Goal: Task Accomplishment & Management: Manage account settings

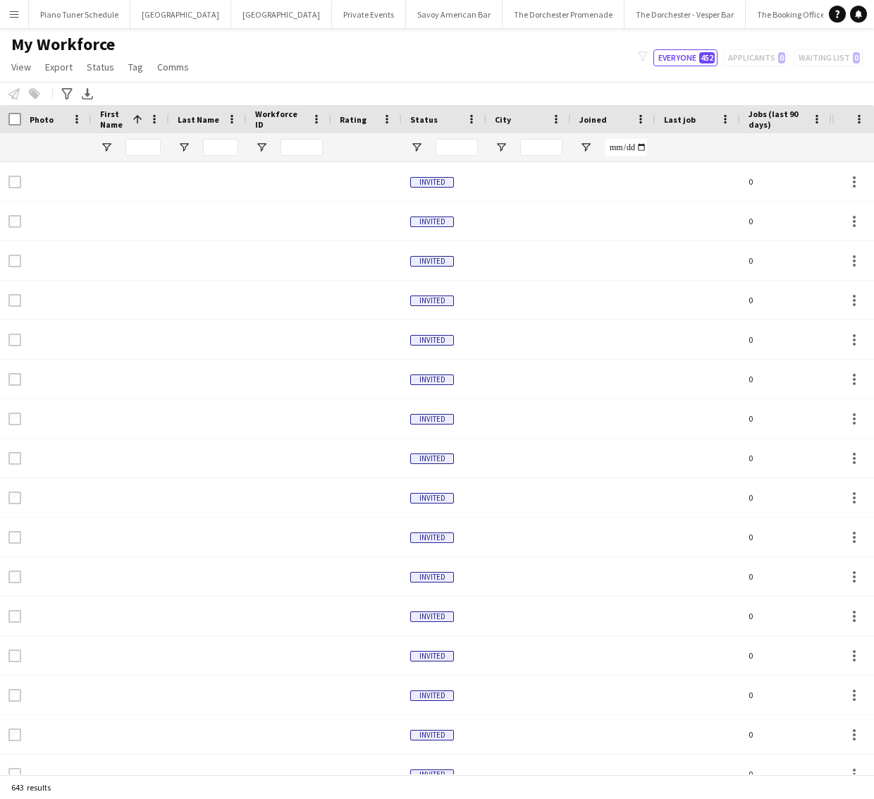
click at [16, 13] on app-icon "Menu" at bounding box center [13, 13] width 11 height 11
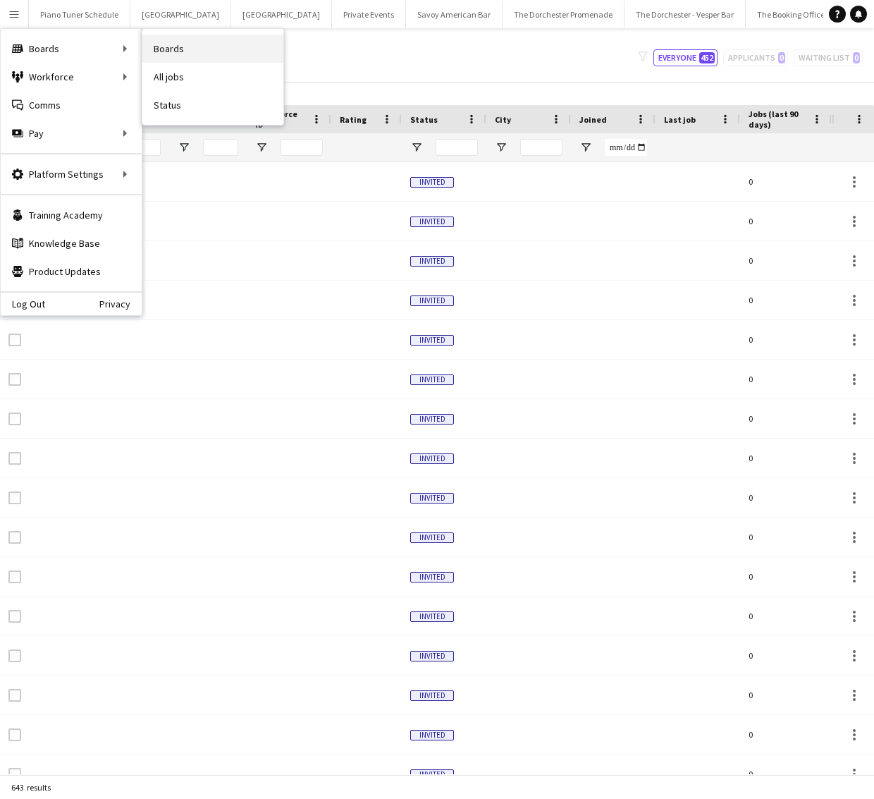
click at [248, 44] on link "Boards" at bounding box center [212, 49] width 141 height 28
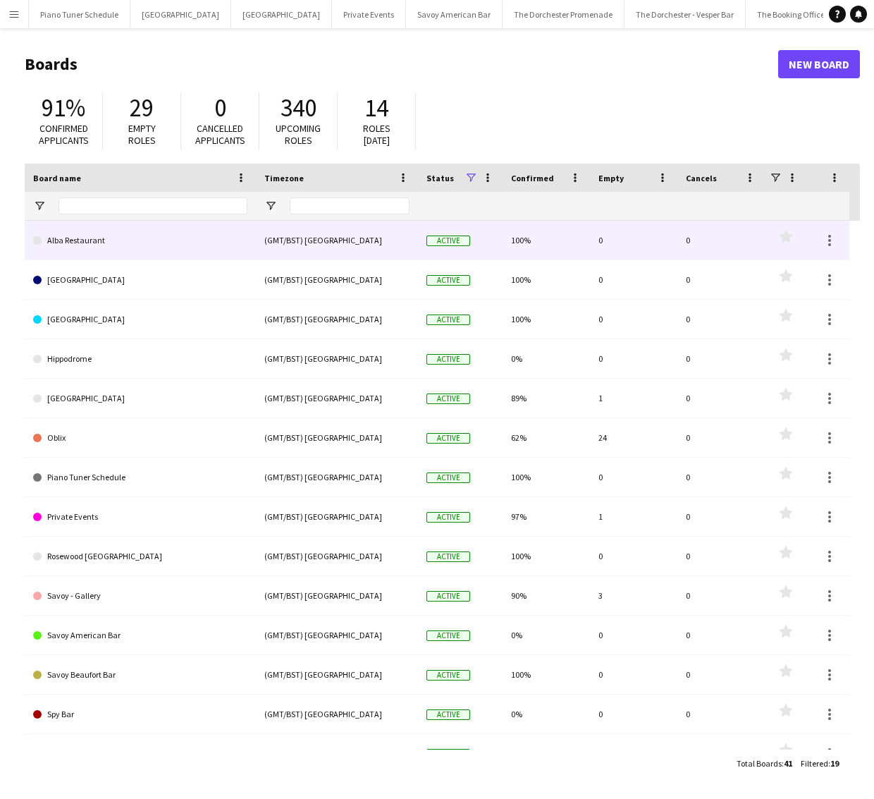
click at [145, 240] on link "Alba Restaurant" at bounding box center [140, 240] width 214 height 39
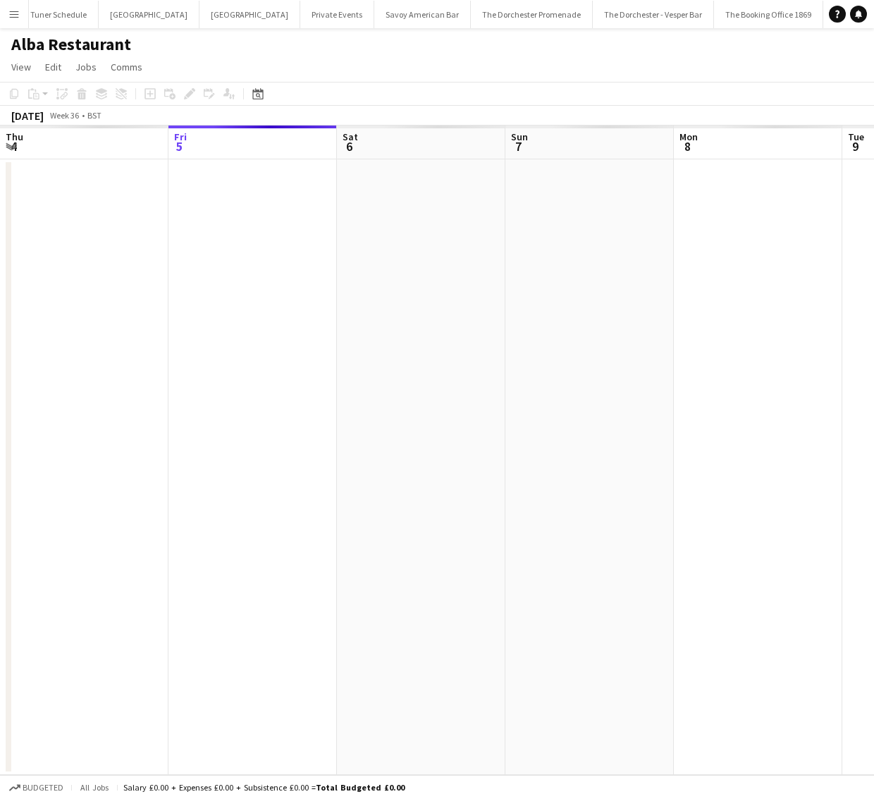
scroll to position [0, 47]
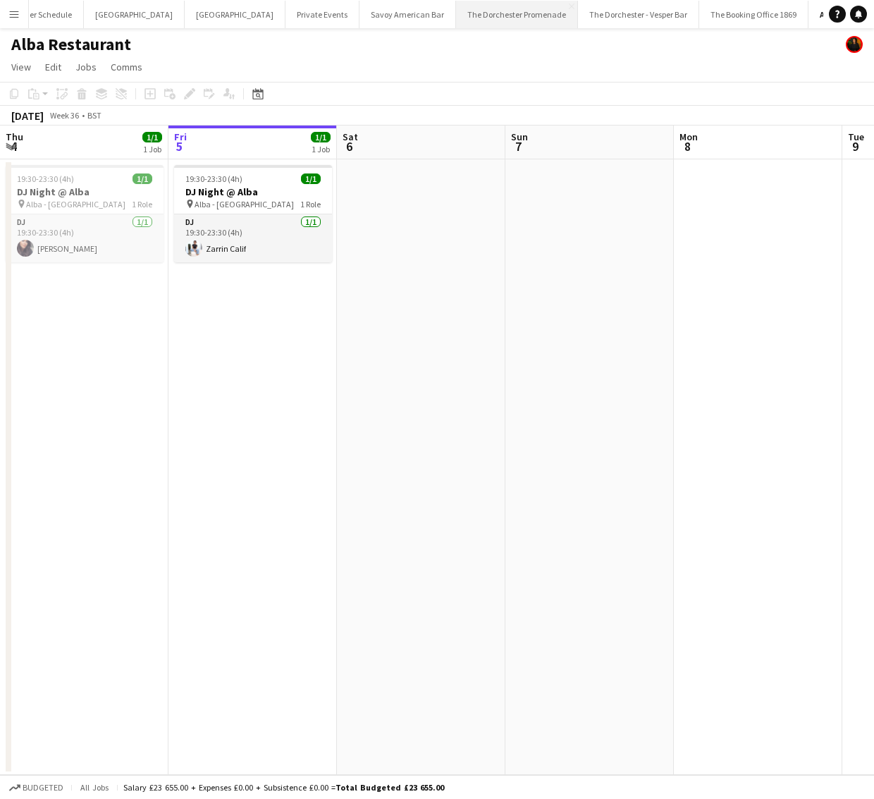
click at [456, 11] on button "The Dorchester Promenade Close" at bounding box center [517, 15] width 122 height 28
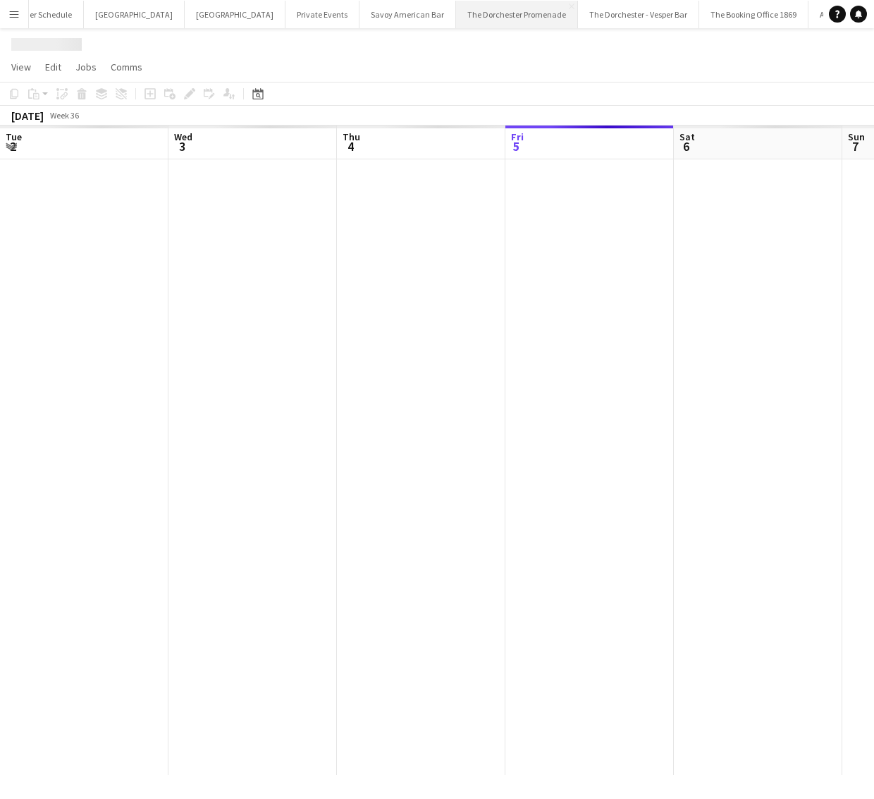
scroll to position [0, 337]
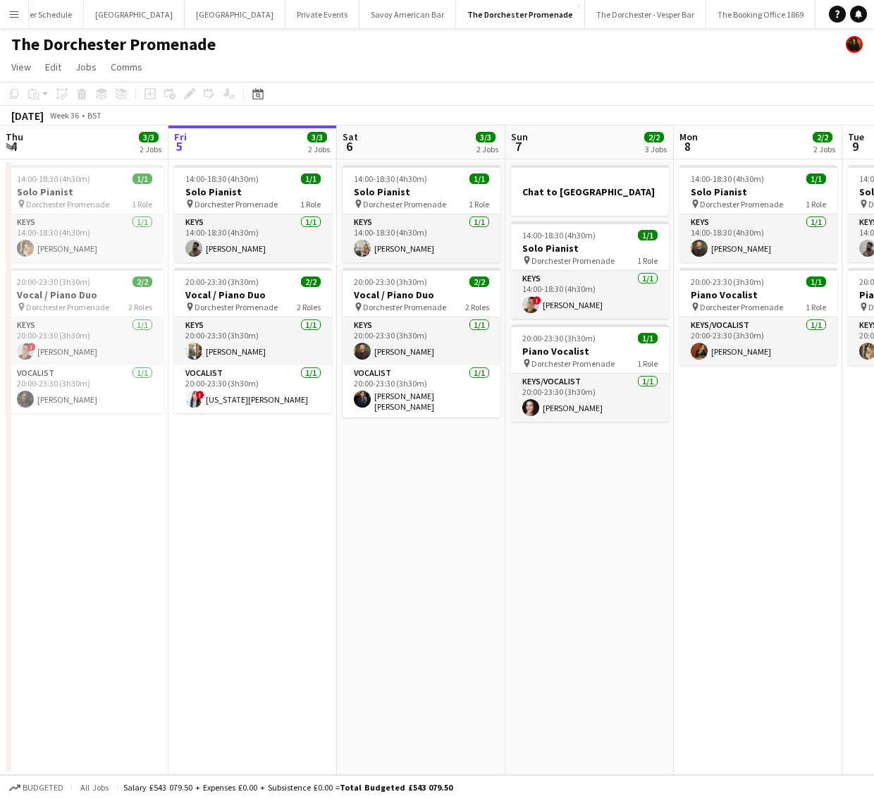
click at [6, 16] on button "Menu" at bounding box center [14, 14] width 28 height 28
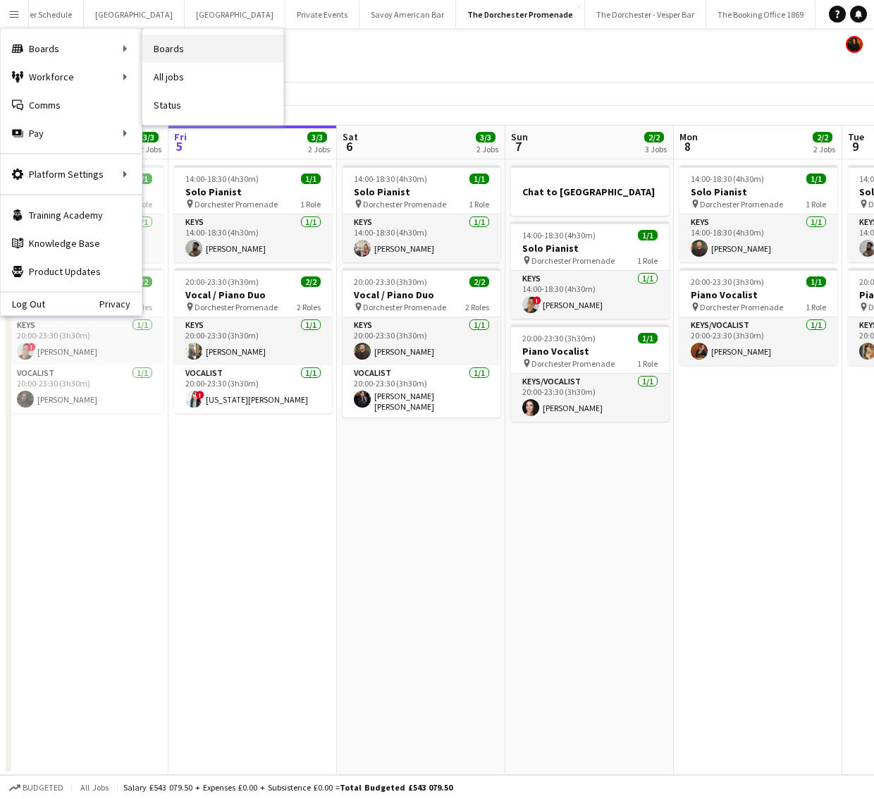
click at [203, 55] on link "Boards" at bounding box center [212, 49] width 141 height 28
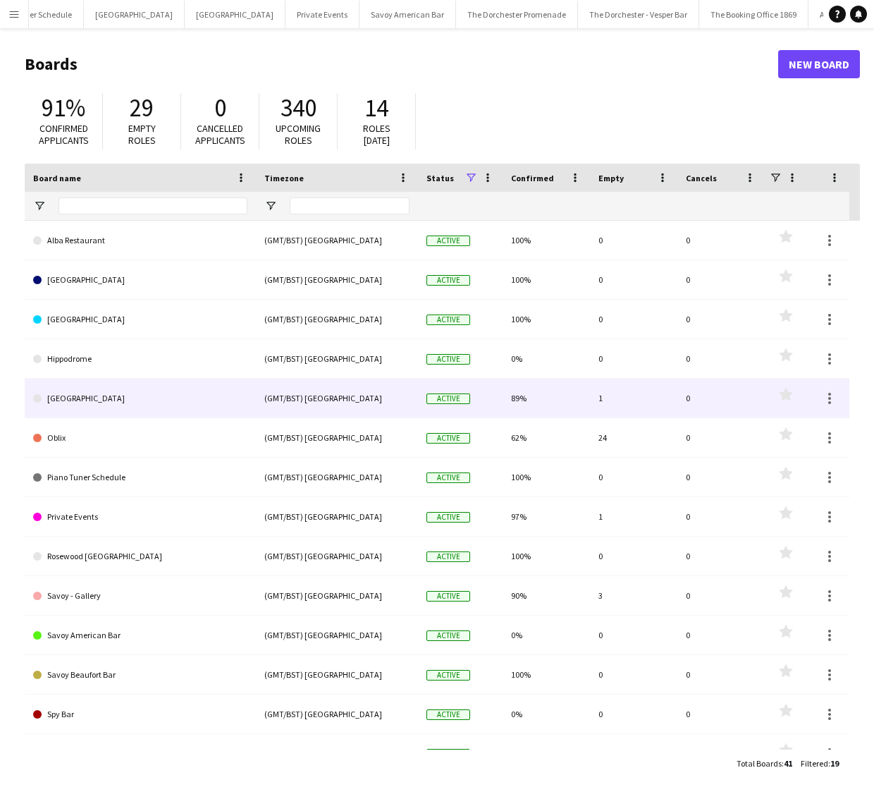
scroll to position [221, 0]
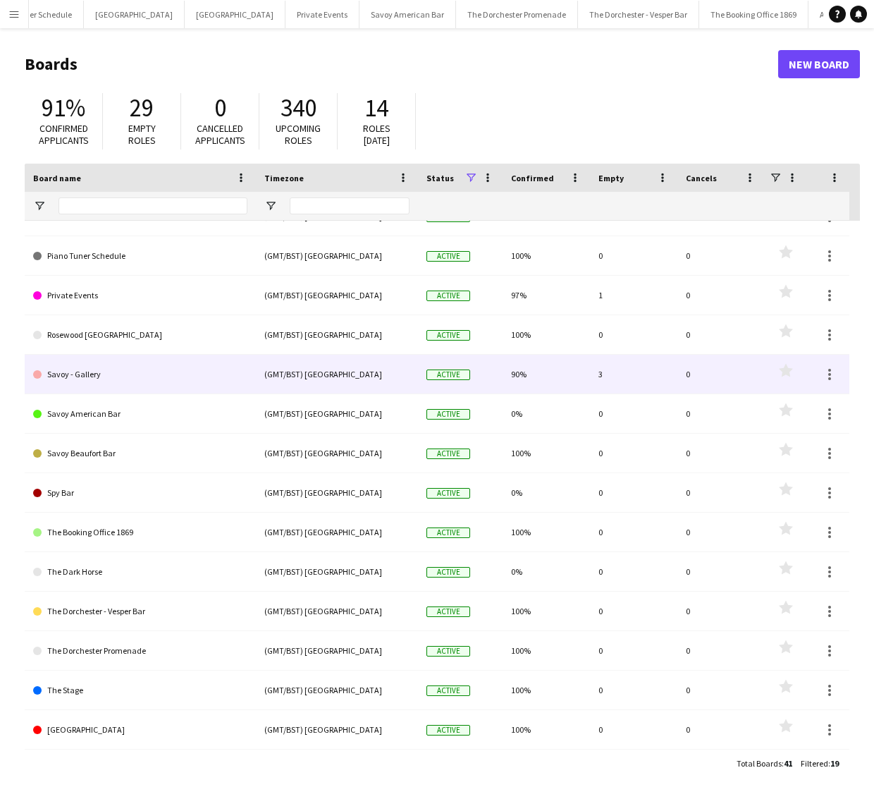
click at [152, 365] on link "Savoy - Gallery" at bounding box center [140, 374] width 214 height 39
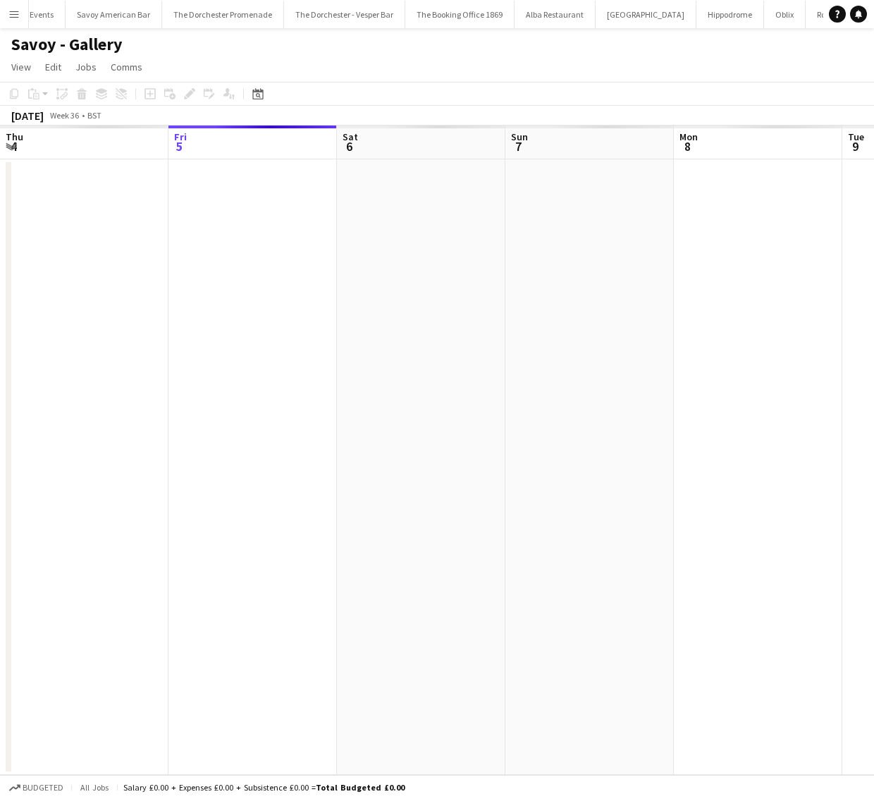
scroll to position [0, 389]
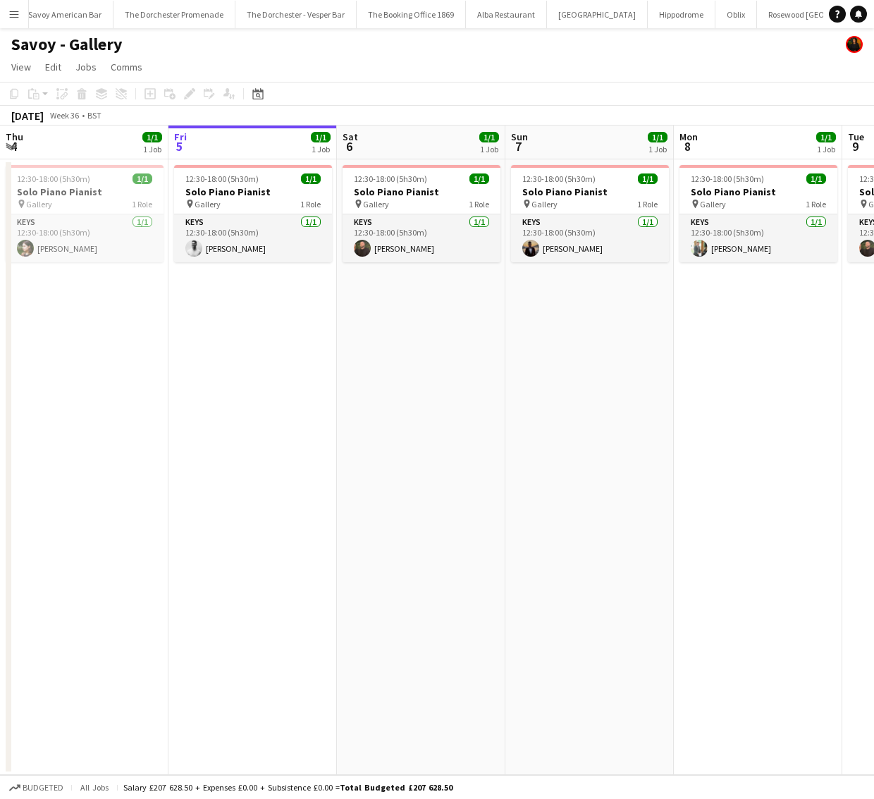
click at [20, 9] on button "Menu" at bounding box center [14, 14] width 28 height 28
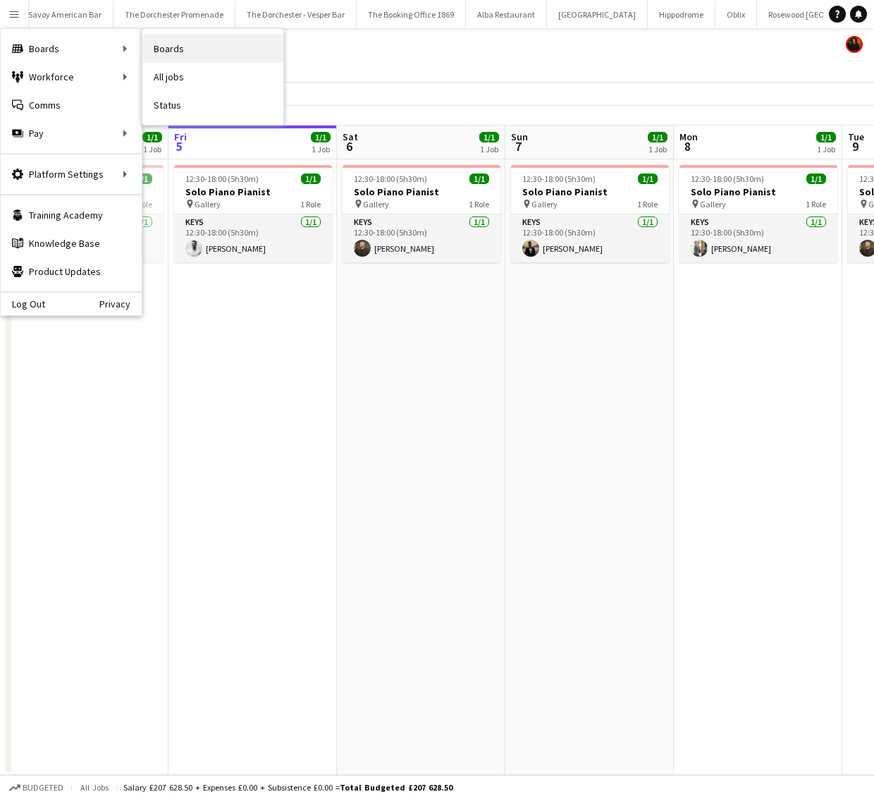
click at [166, 46] on link "Boards" at bounding box center [212, 49] width 141 height 28
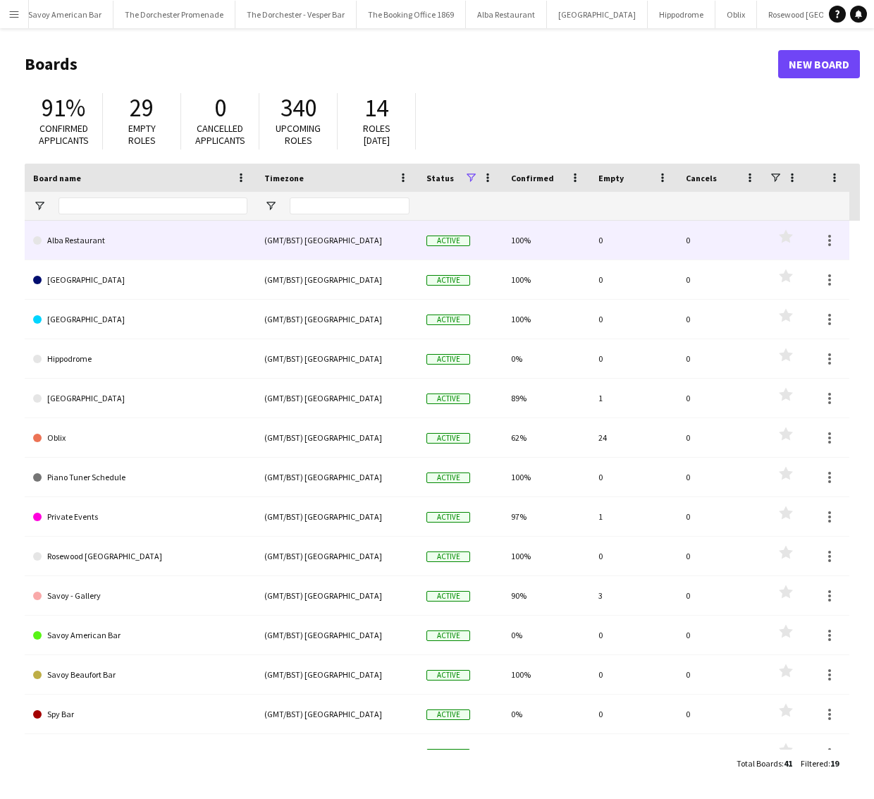
click at [134, 245] on link "Alba Restaurant" at bounding box center [140, 240] width 214 height 39
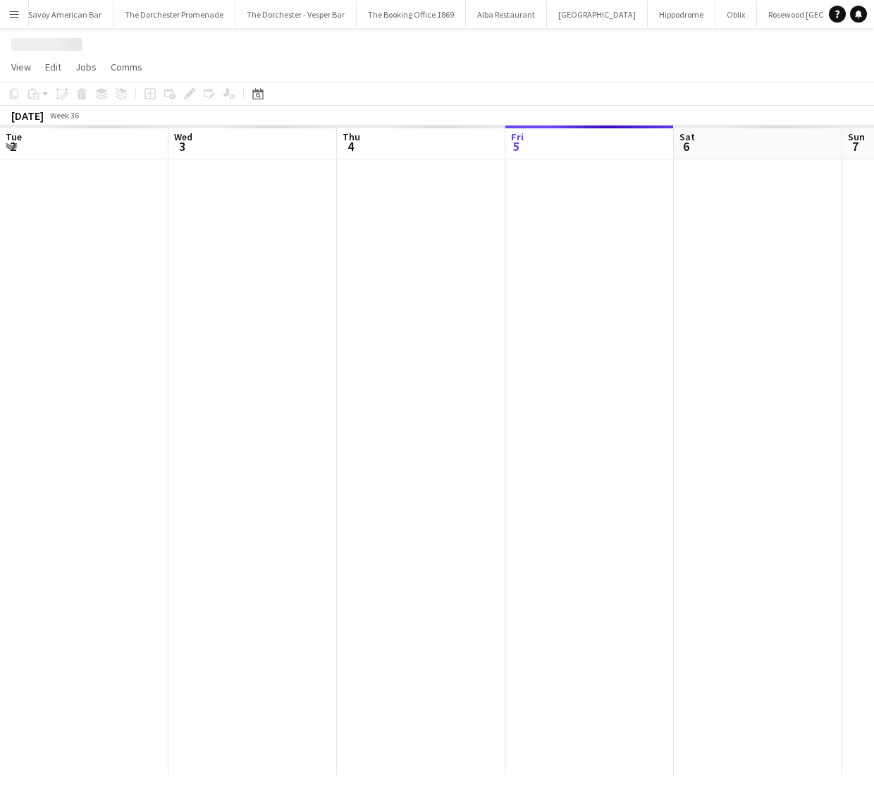
scroll to position [0, 337]
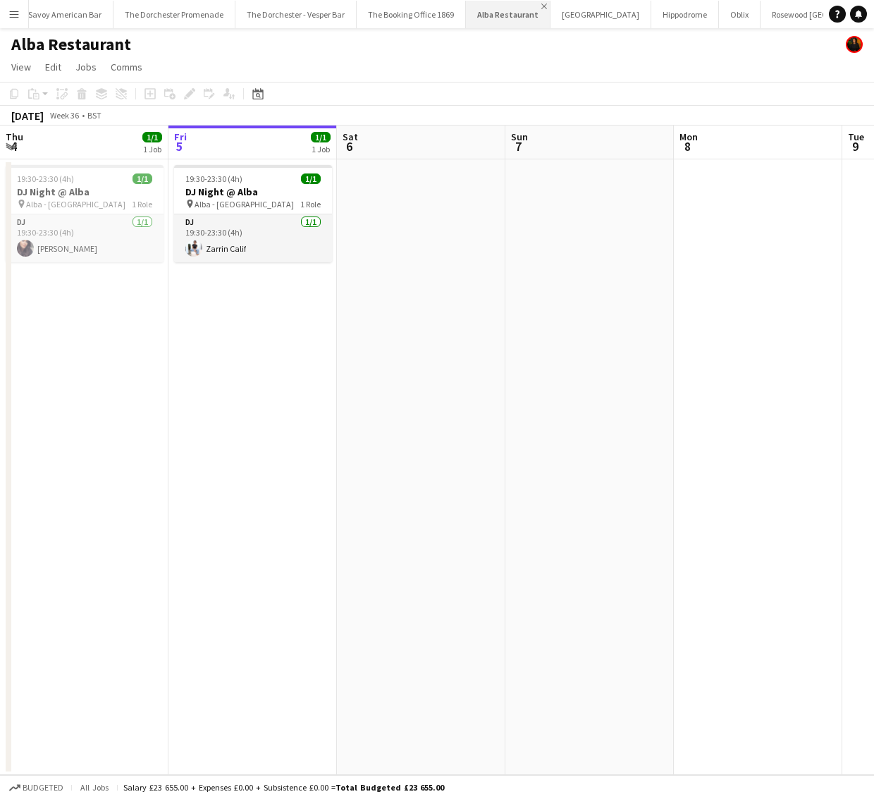
click at [542, 4] on app-icon "Close" at bounding box center [545, 7] width 6 height 6
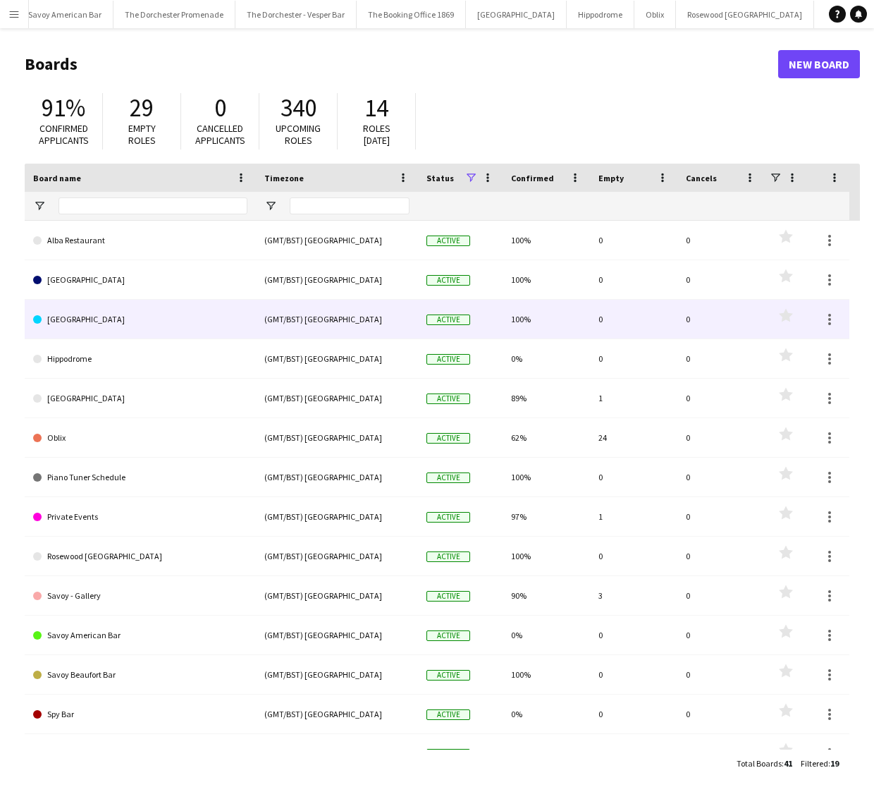
click at [95, 310] on link "[GEOGRAPHIC_DATA]" at bounding box center [140, 319] width 214 height 39
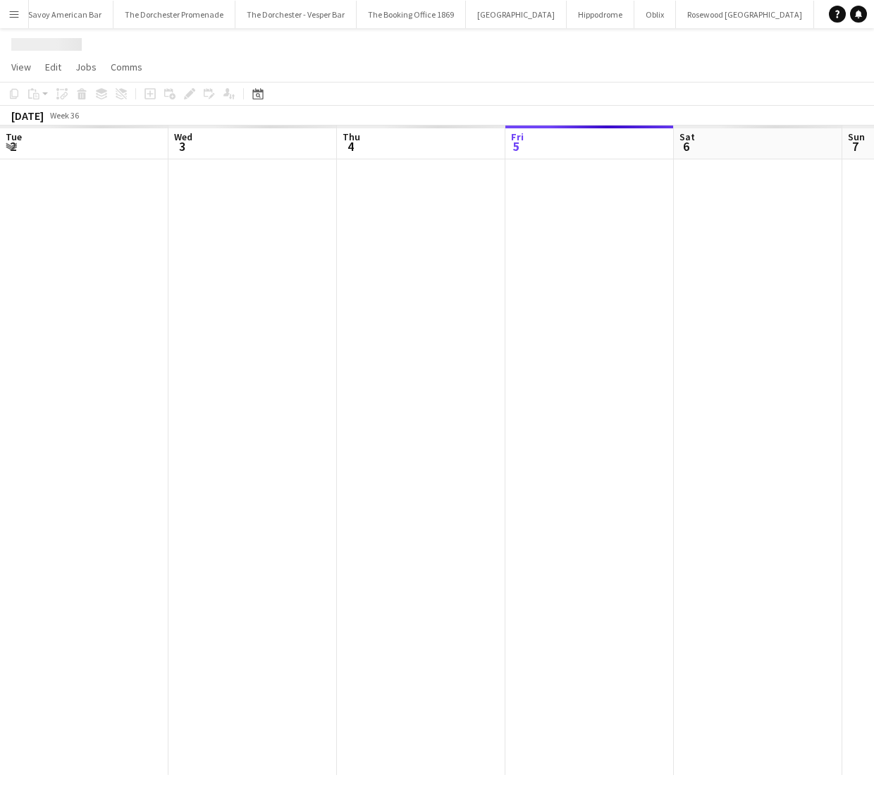
scroll to position [0, 337]
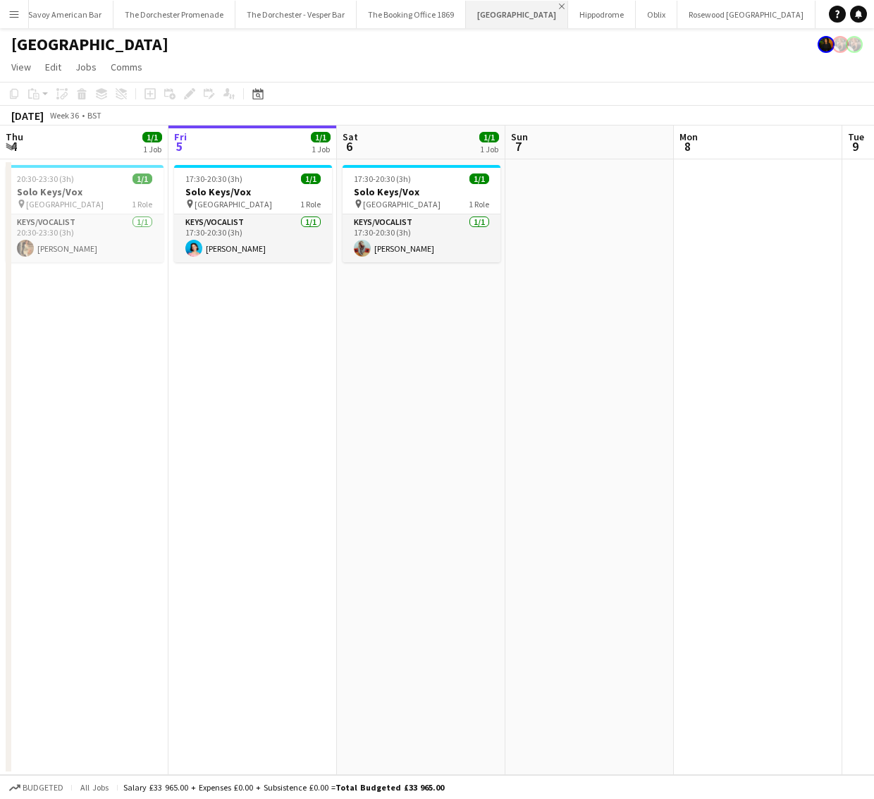
click at [559, 4] on app-icon "Close" at bounding box center [562, 7] width 6 height 6
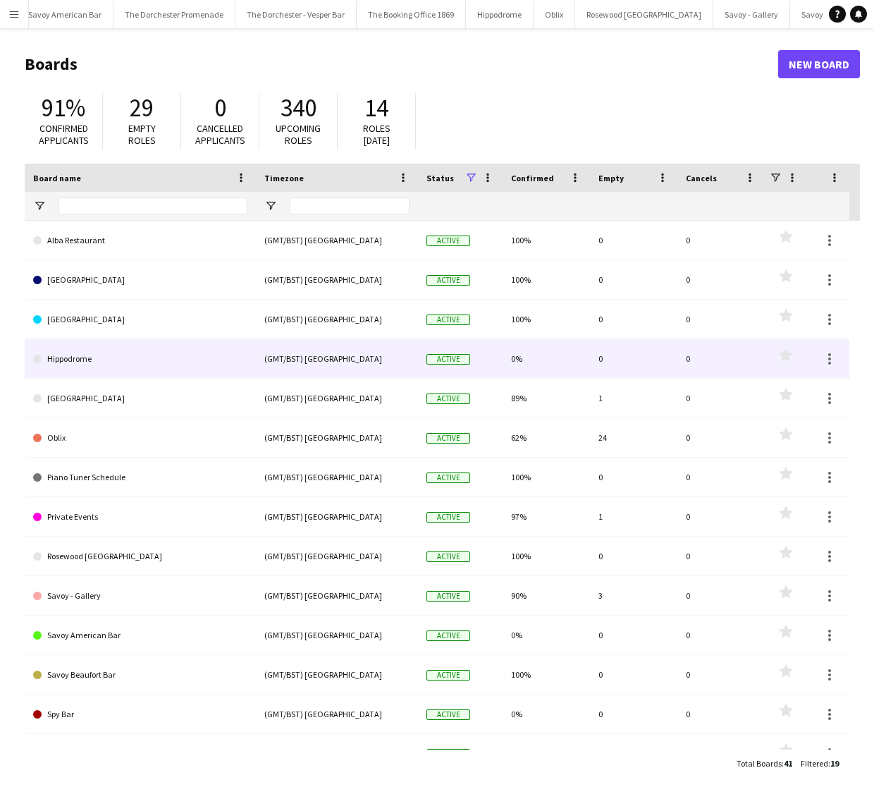
click at [191, 358] on link "Hippodrome" at bounding box center [140, 358] width 214 height 39
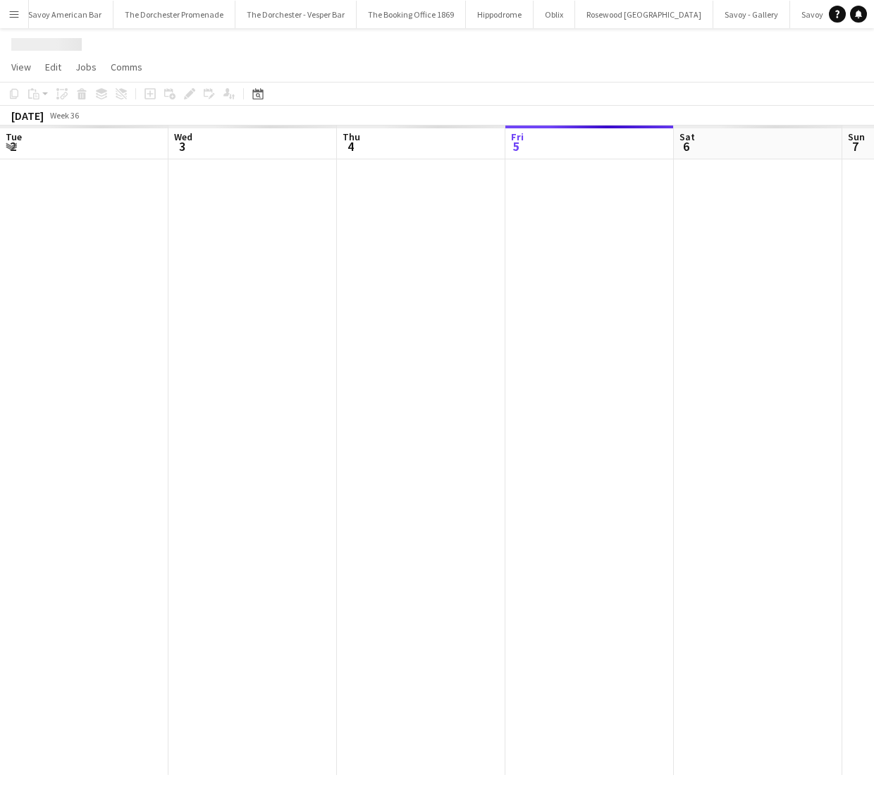
scroll to position [0, 337]
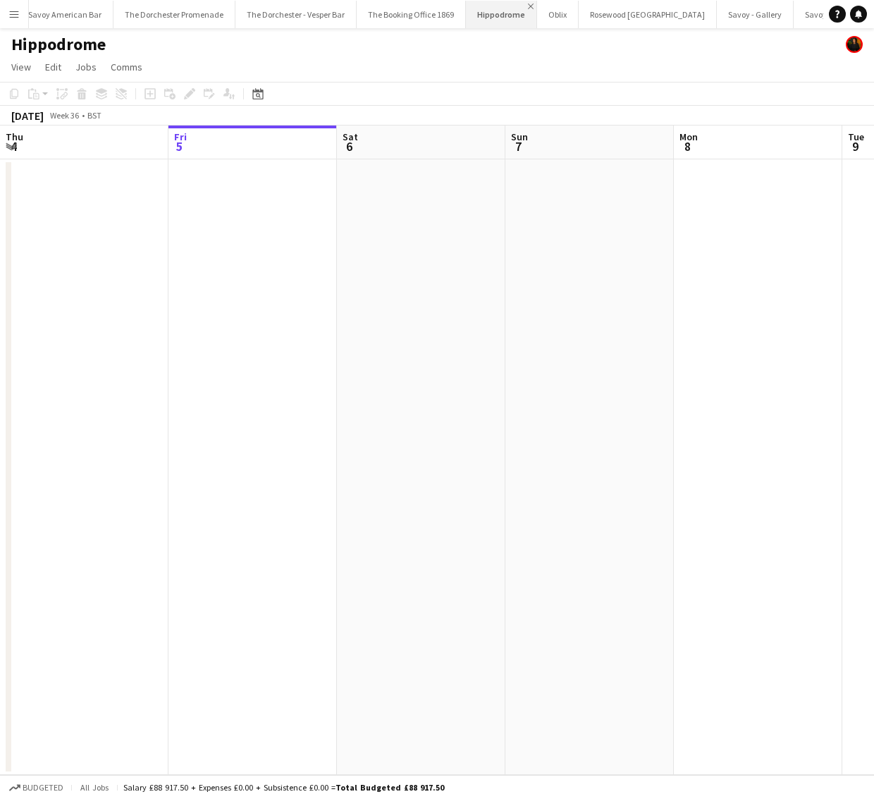
click at [528, 6] on app-icon "Close" at bounding box center [531, 7] width 6 height 6
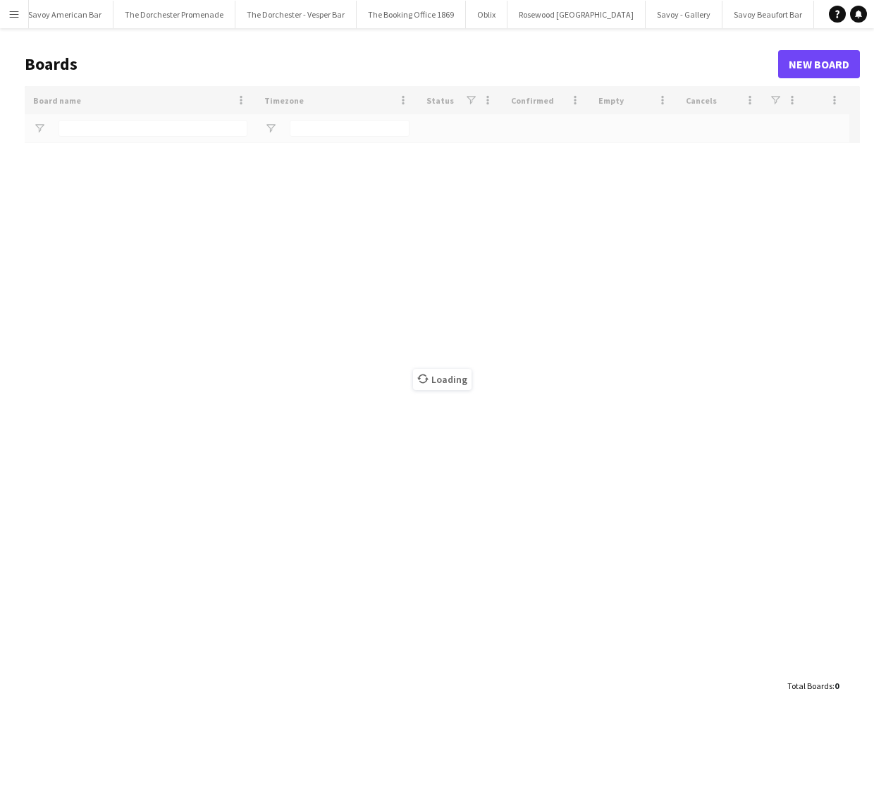
scroll to position [0, 338]
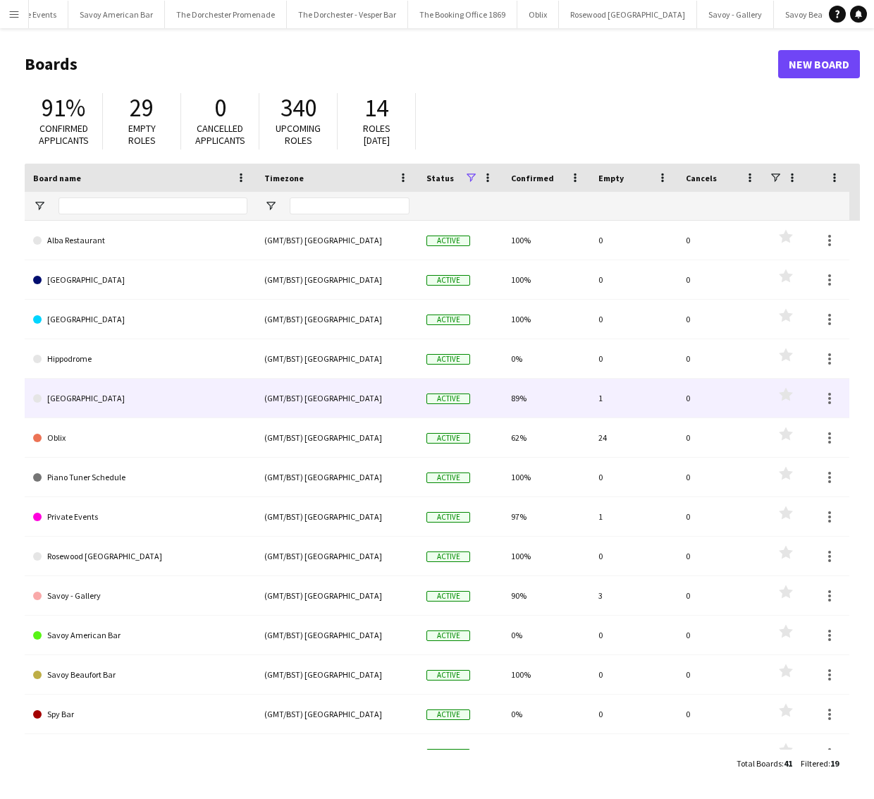
click at [93, 404] on link "[GEOGRAPHIC_DATA]" at bounding box center [140, 398] width 214 height 39
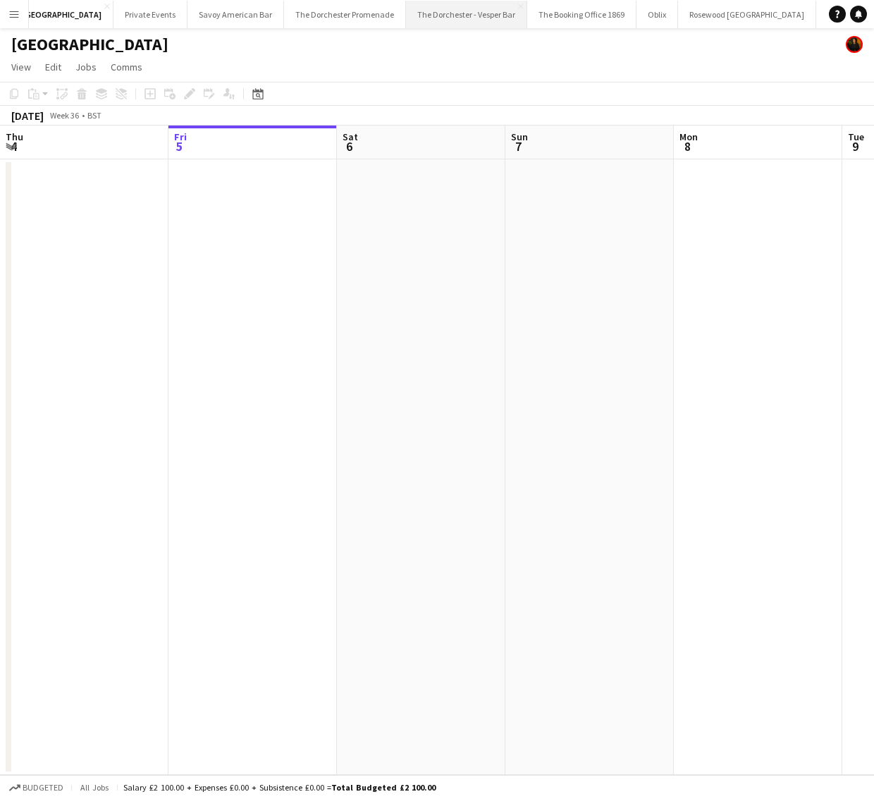
scroll to position [0, 188]
click at [137, 7] on app-icon "Close" at bounding box center [140, 7] width 6 height 6
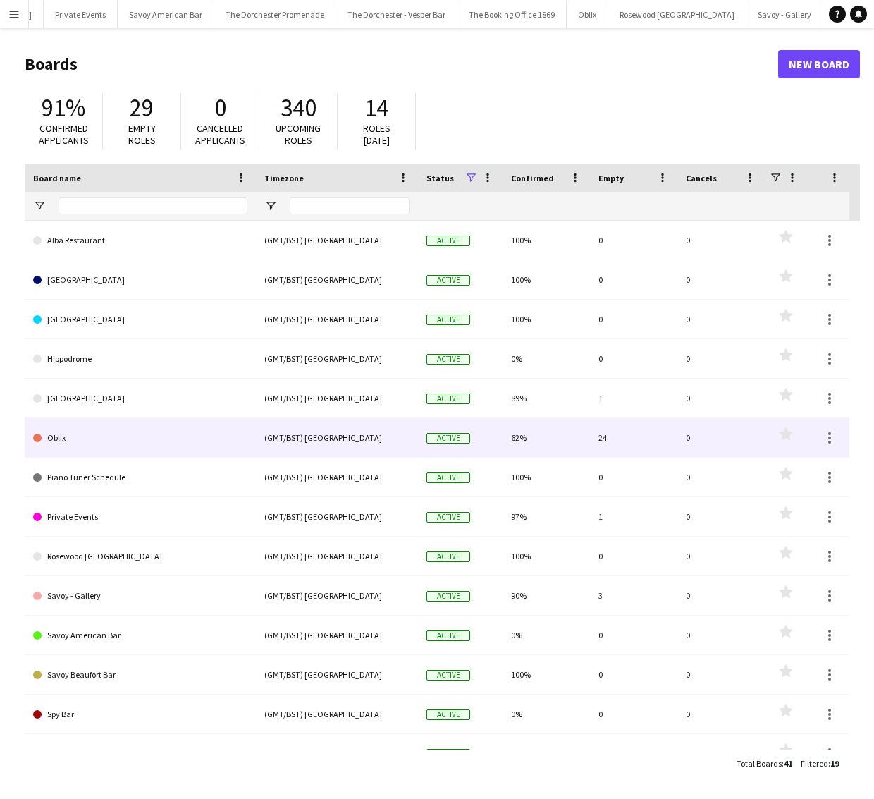
click at [131, 435] on link "Oblix" at bounding box center [140, 437] width 214 height 39
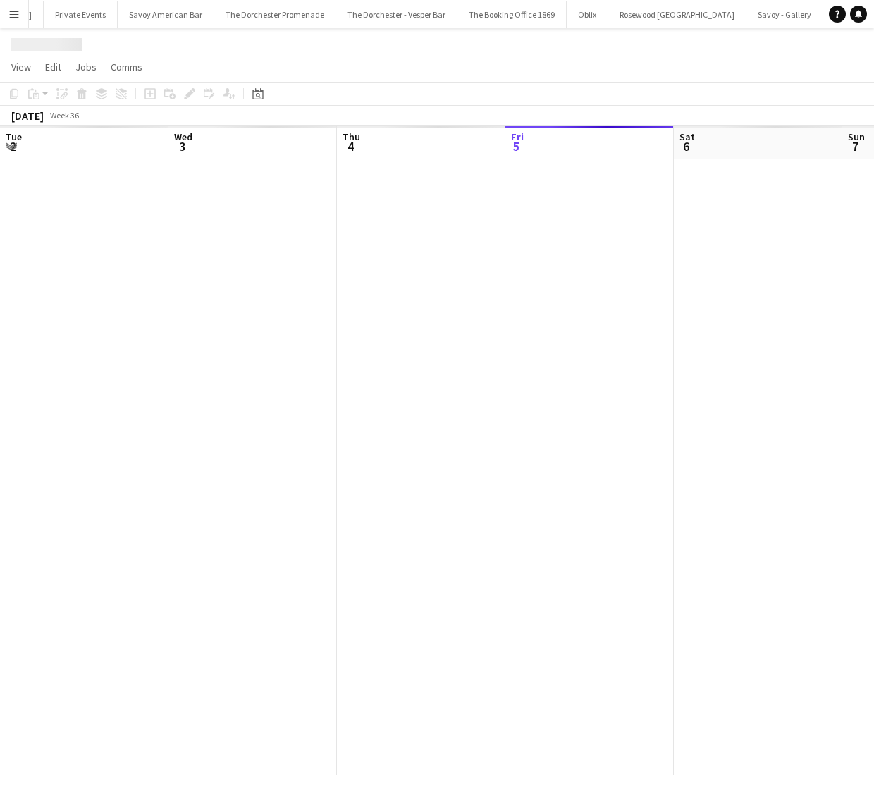
scroll to position [0, 337]
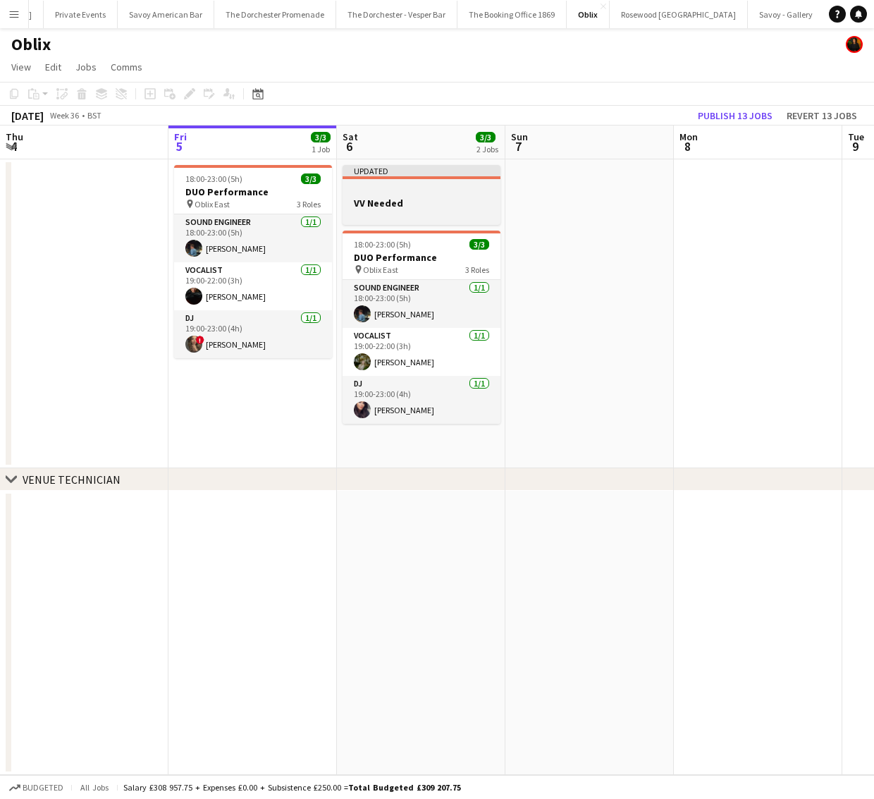
click at [398, 178] on div at bounding box center [422, 177] width 158 height 3
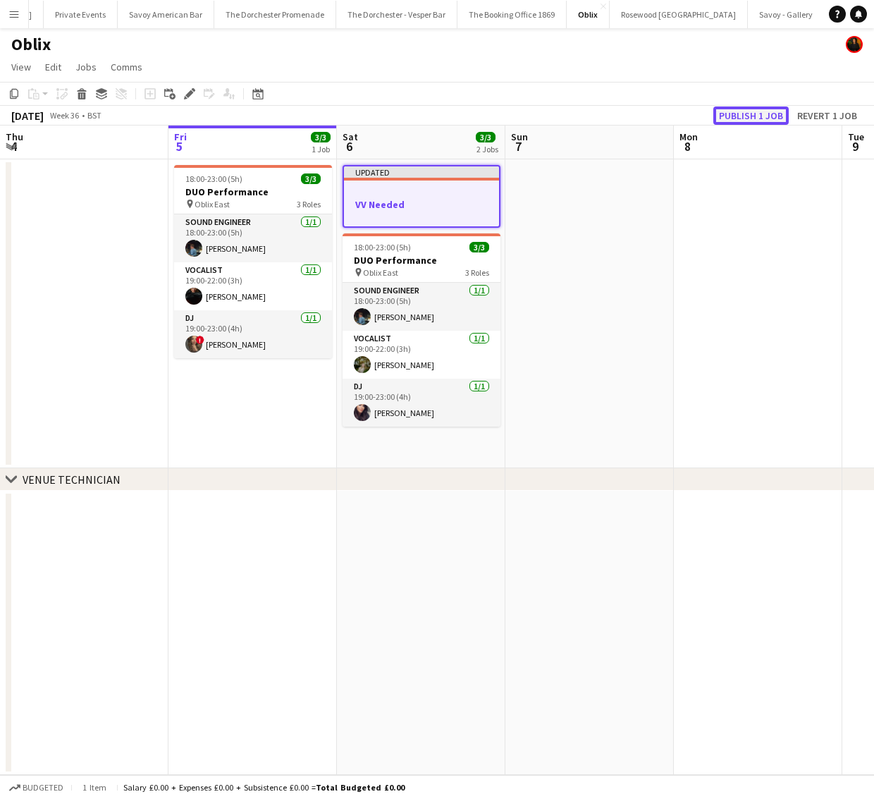
click at [736, 110] on button "Publish 1 job" at bounding box center [751, 115] width 75 height 18
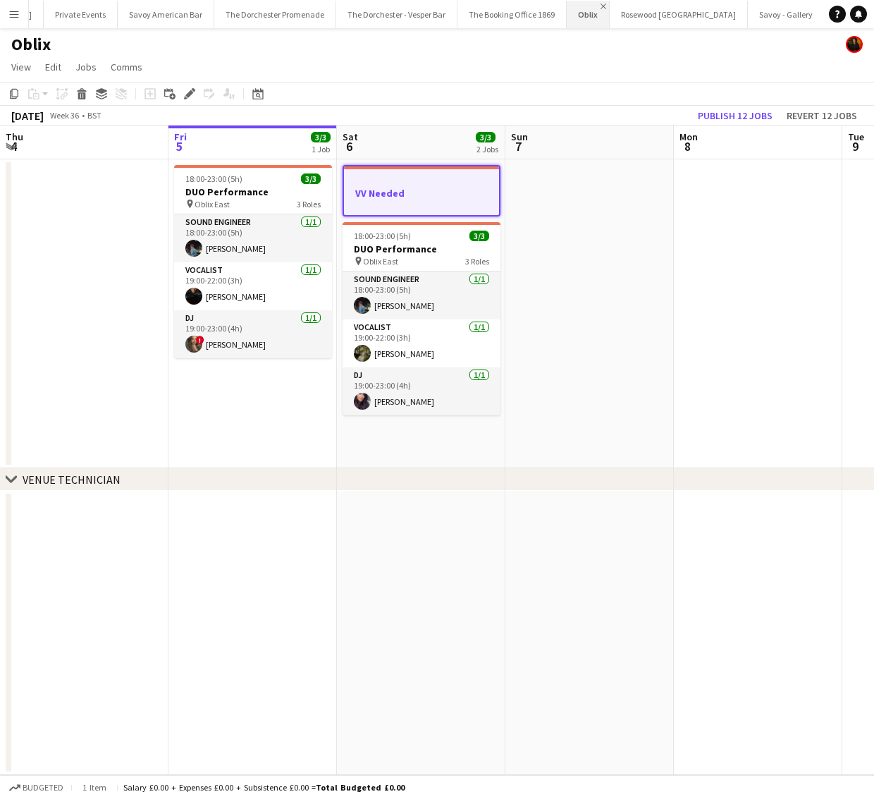
click at [601, 6] on app-icon "Close" at bounding box center [604, 7] width 6 height 6
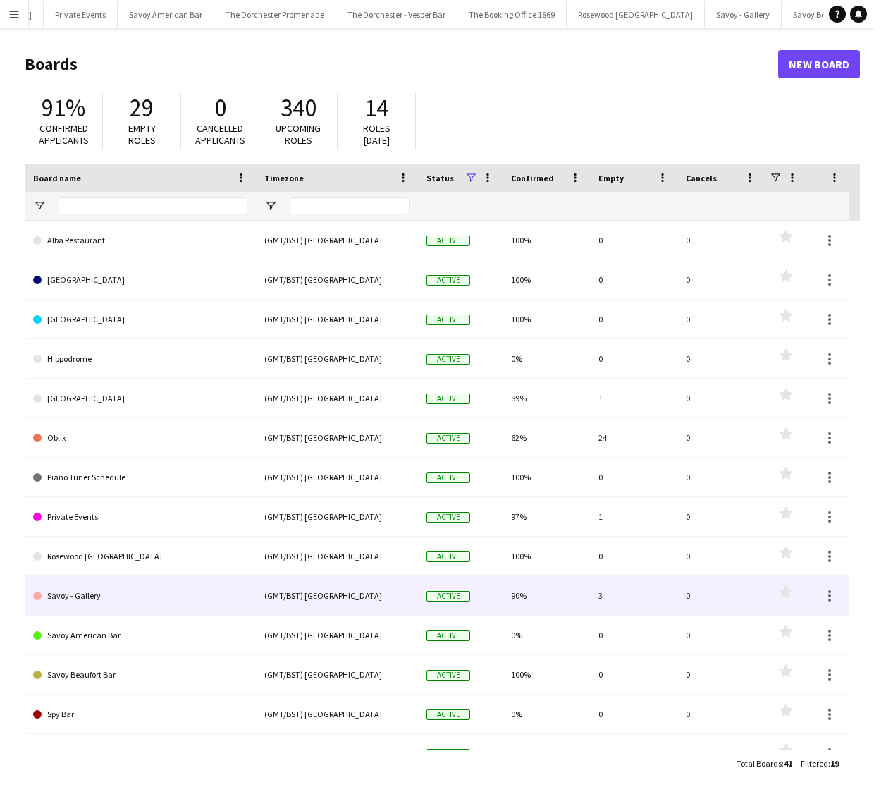
click at [202, 590] on link "Savoy - Gallery" at bounding box center [140, 595] width 214 height 39
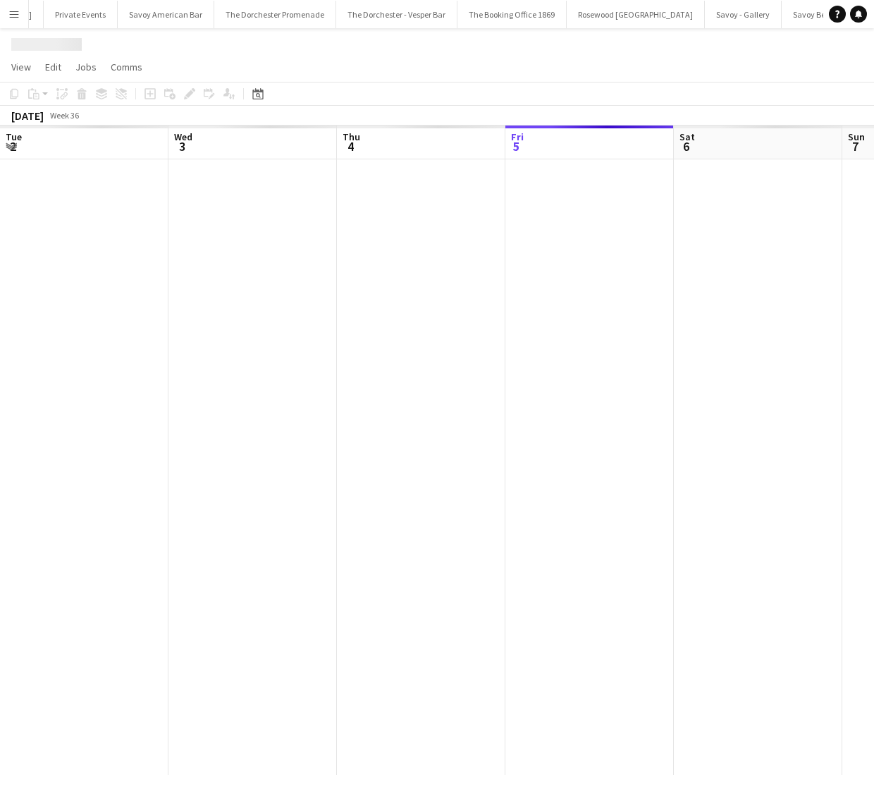
scroll to position [0, 337]
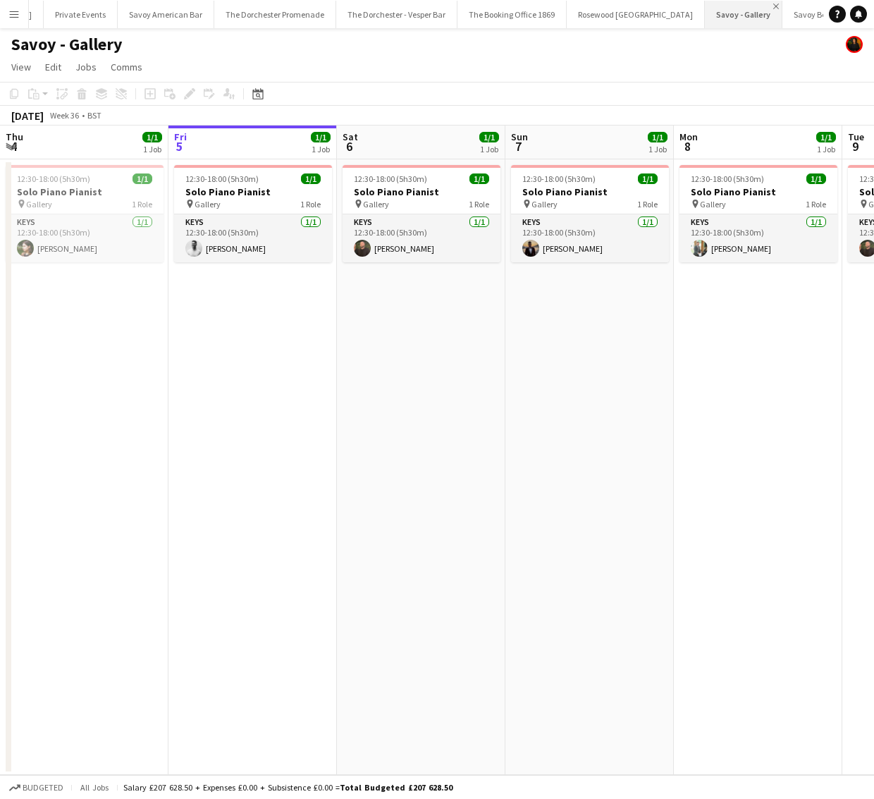
click at [774, 6] on app-icon "Close" at bounding box center [777, 7] width 6 height 6
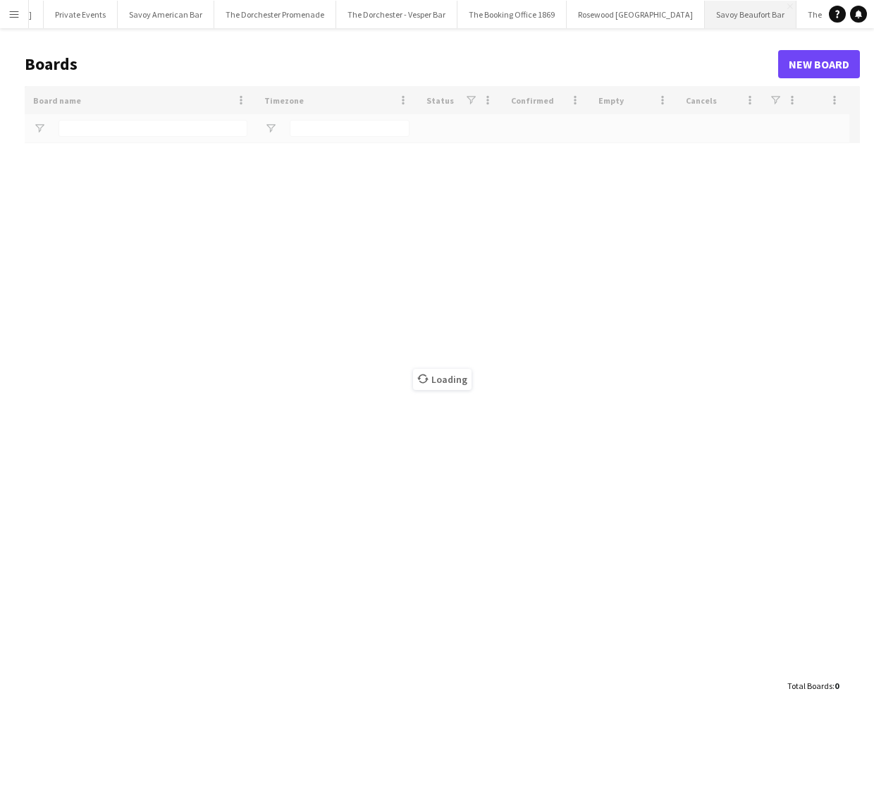
scroll to position [0, 163]
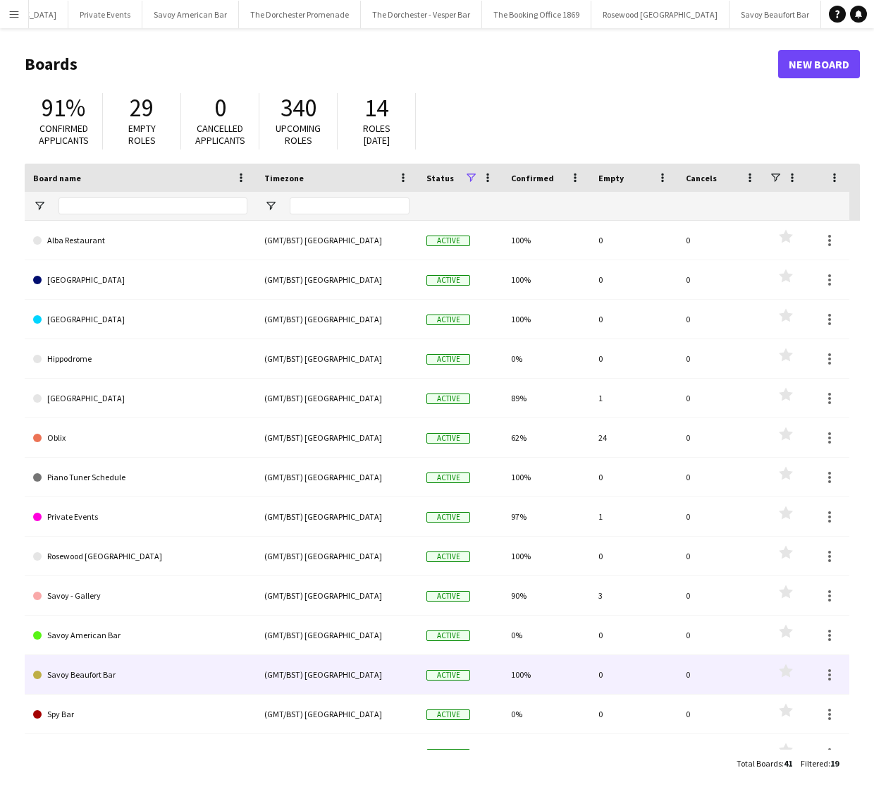
click at [85, 669] on link "Savoy Beaufort Bar" at bounding box center [140, 674] width 214 height 39
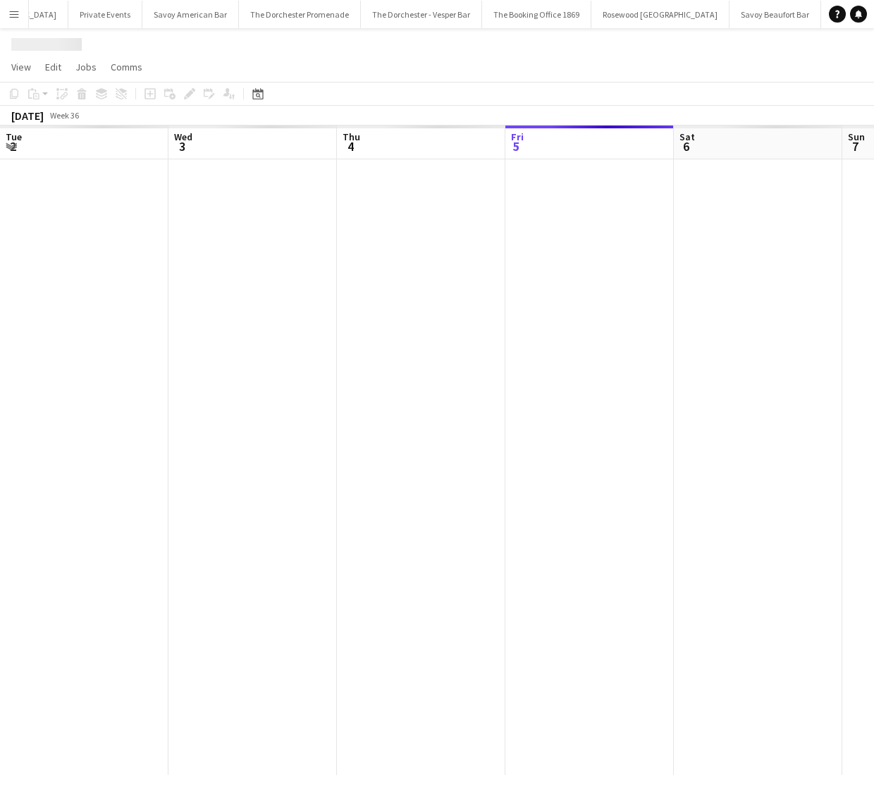
scroll to position [0, 337]
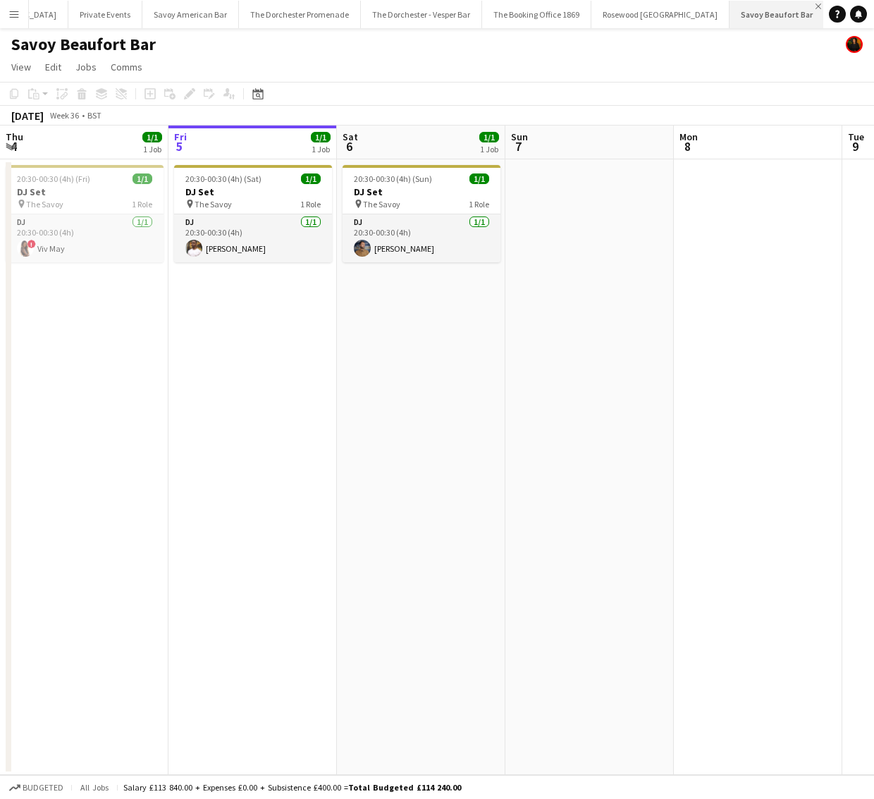
click at [816, 6] on app-icon "Close" at bounding box center [819, 7] width 6 height 6
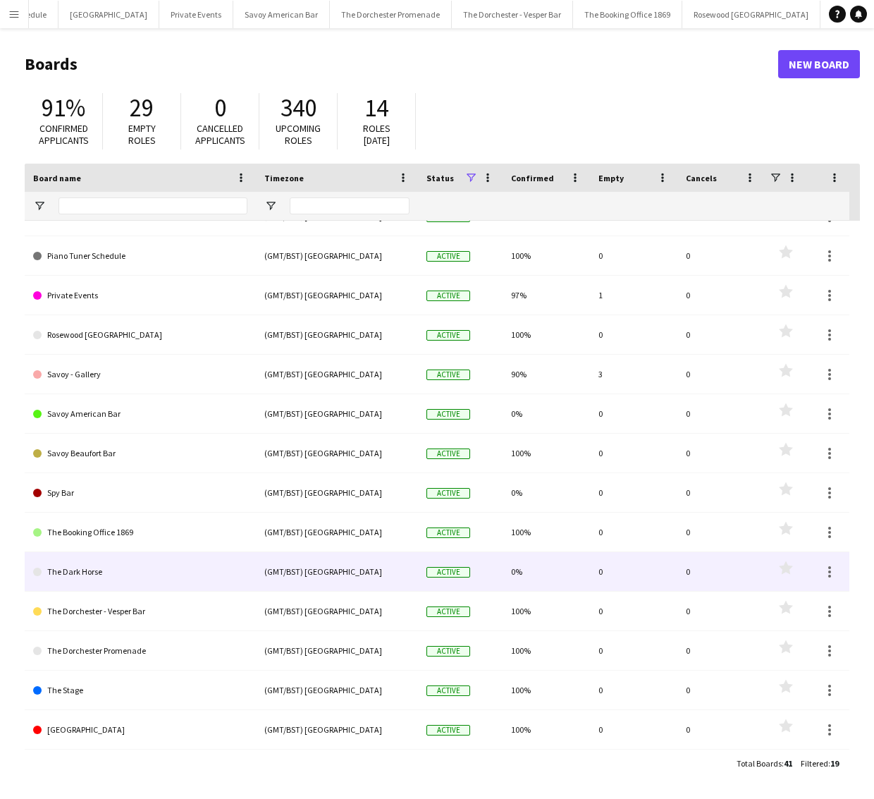
scroll to position [221, 0]
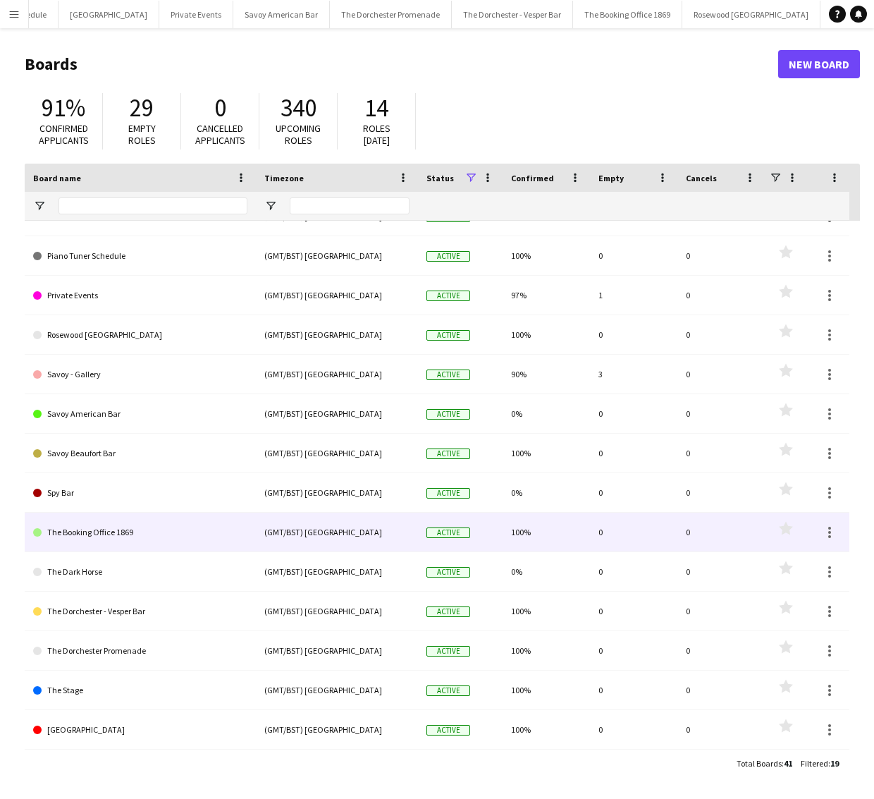
click at [171, 527] on link "The Booking Office 1869" at bounding box center [140, 532] width 214 height 39
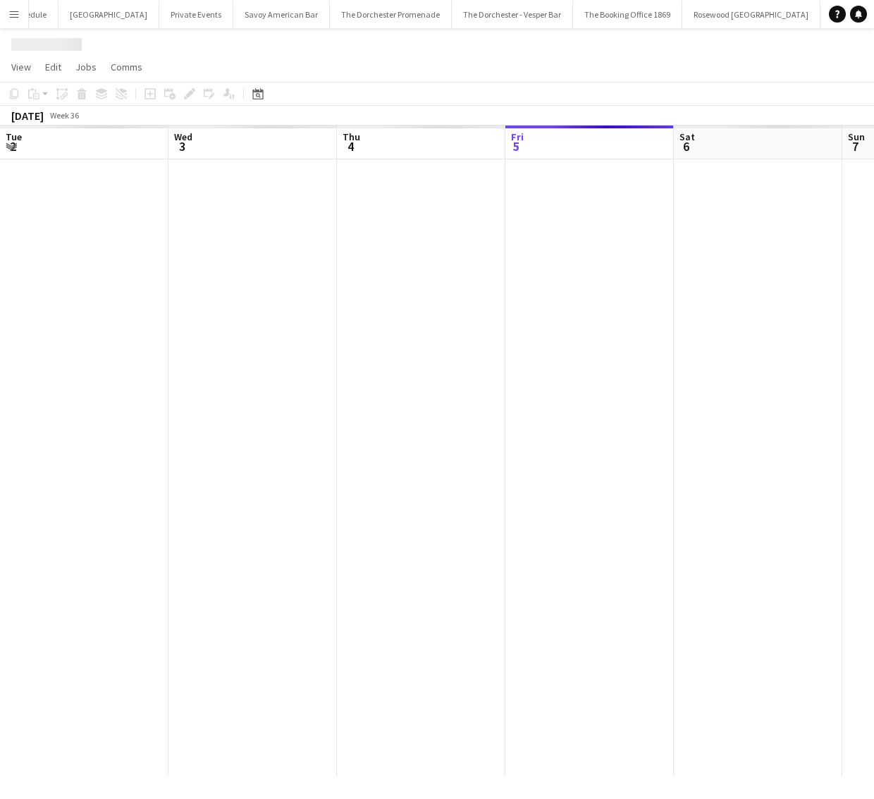
scroll to position [0, 337]
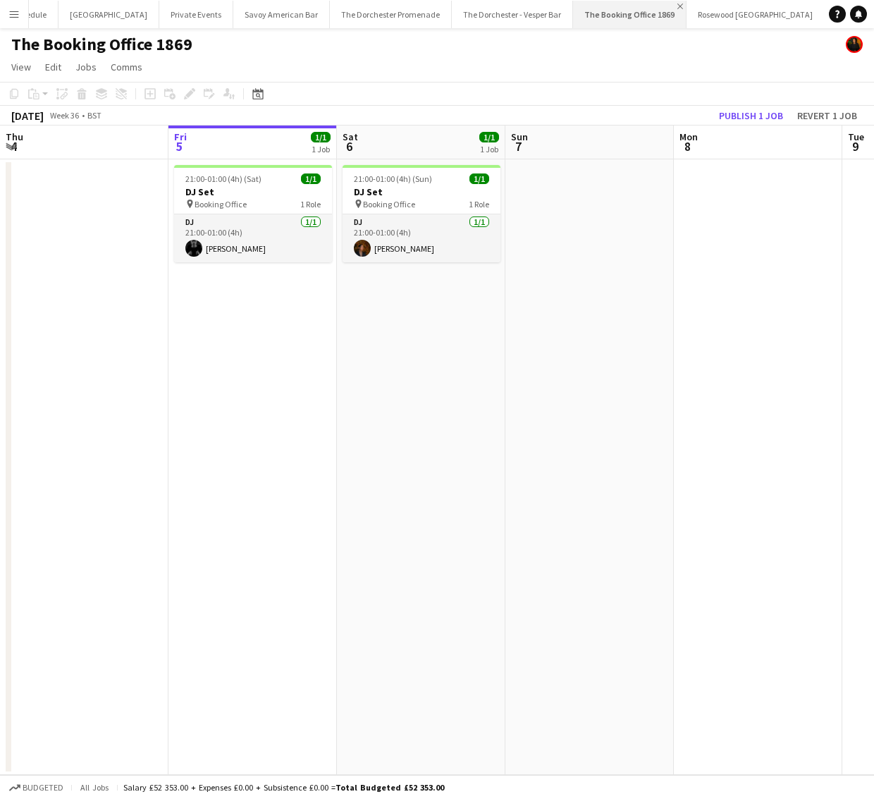
click at [678, 6] on app-icon "Close" at bounding box center [681, 7] width 6 height 6
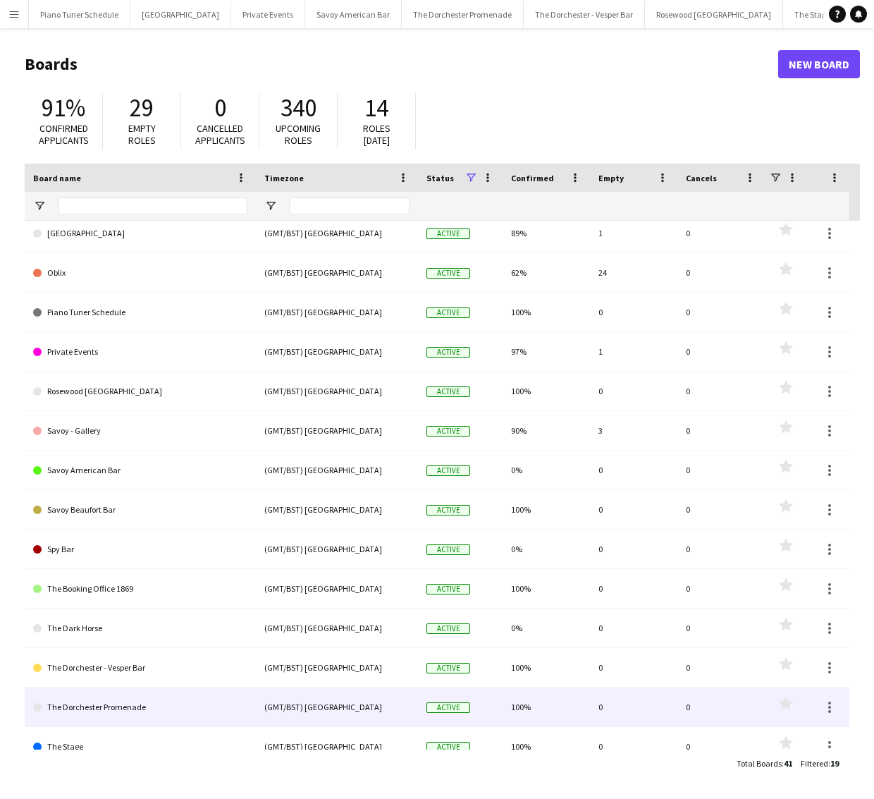
scroll to position [179, 0]
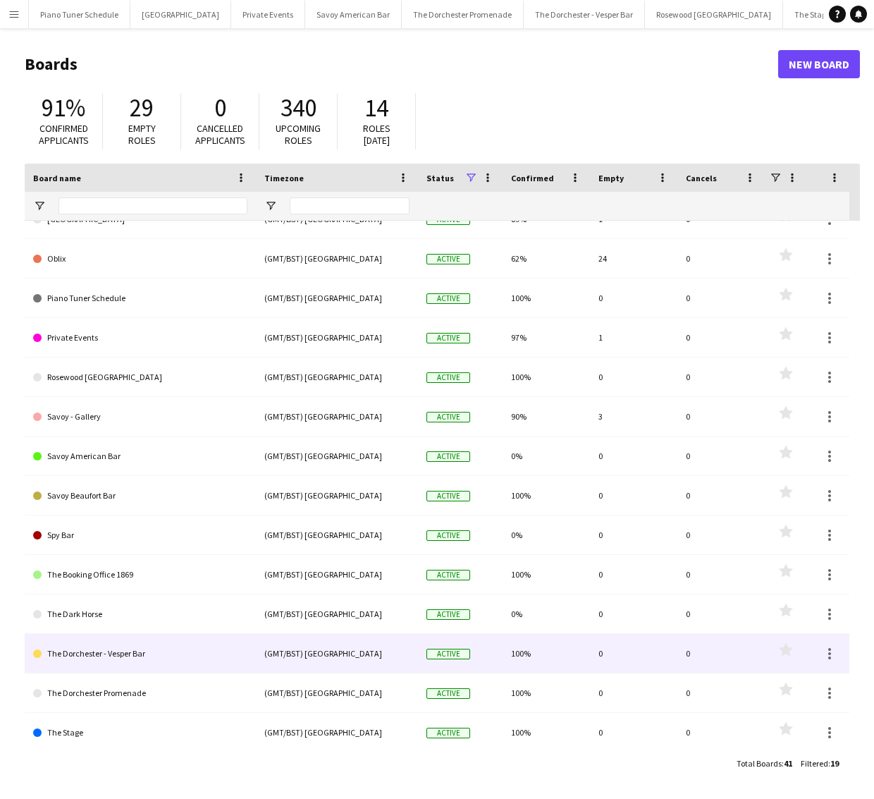
click at [126, 649] on link "The Dorchester - Vesper Bar" at bounding box center [140, 653] width 214 height 39
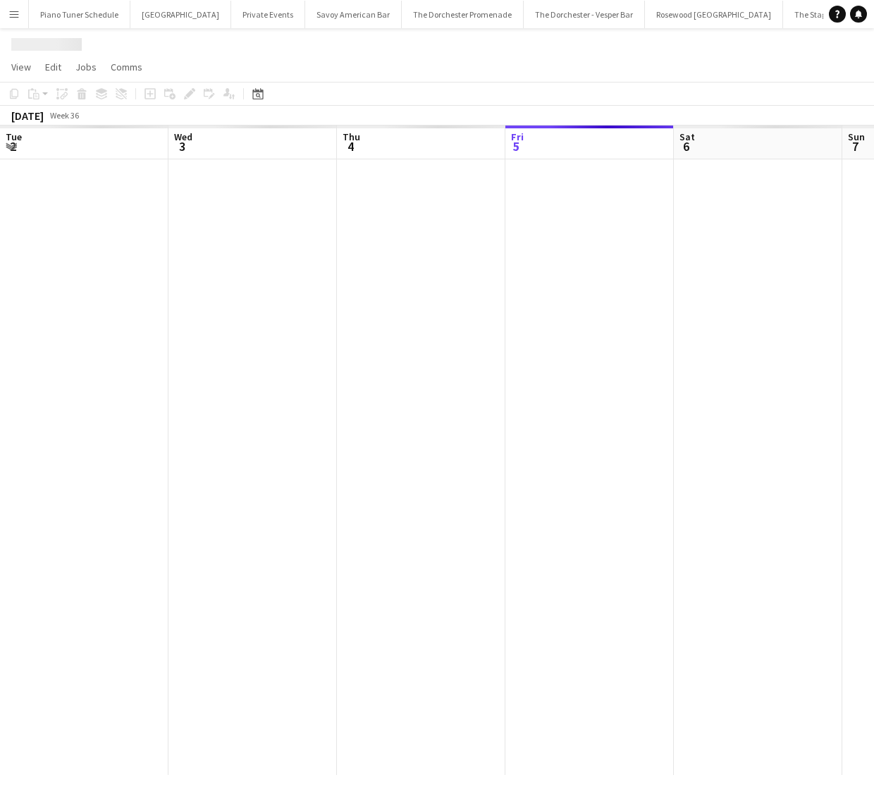
scroll to position [0, 337]
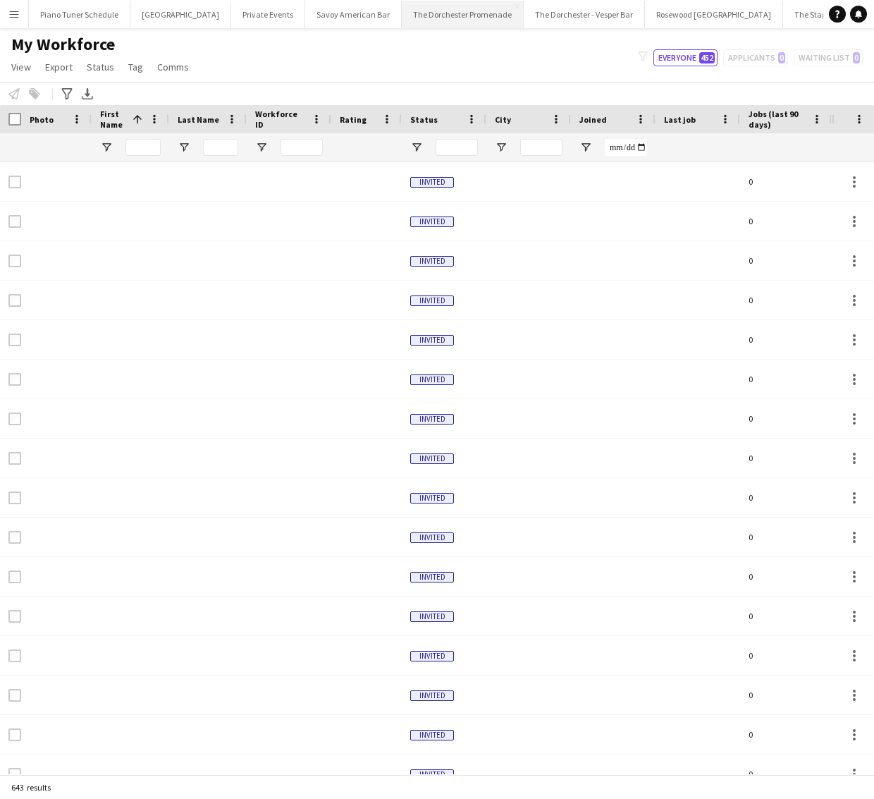
click at [447, 17] on button "The Dorchester Promenade Close" at bounding box center [463, 15] width 122 height 28
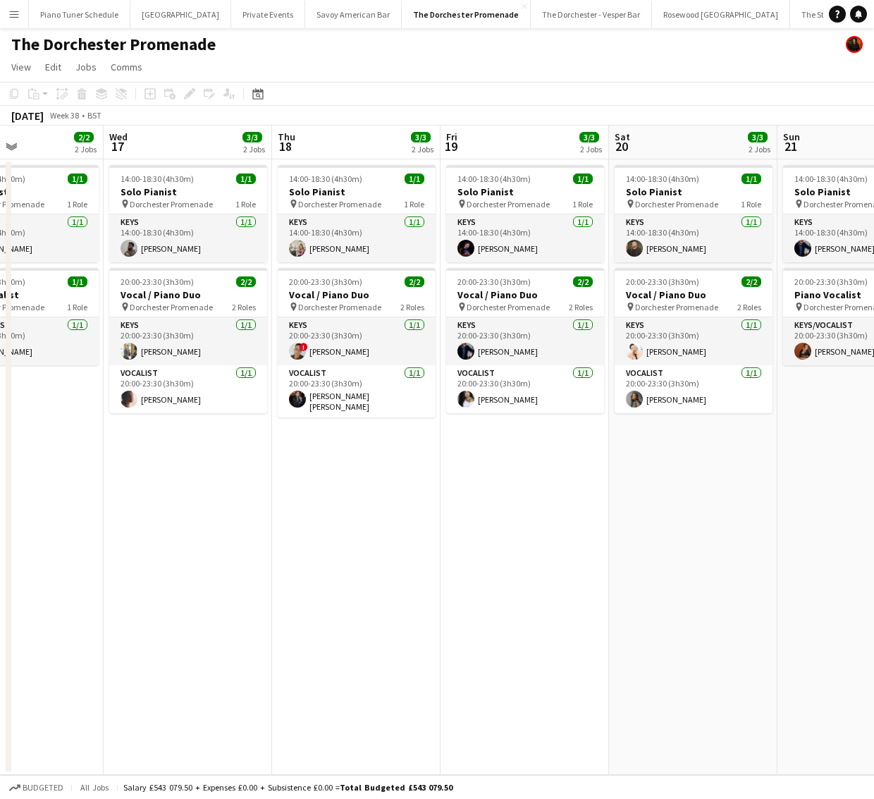
scroll to position [0, 403]
click at [8, 15] on app-icon "Menu" at bounding box center [13, 13] width 11 height 11
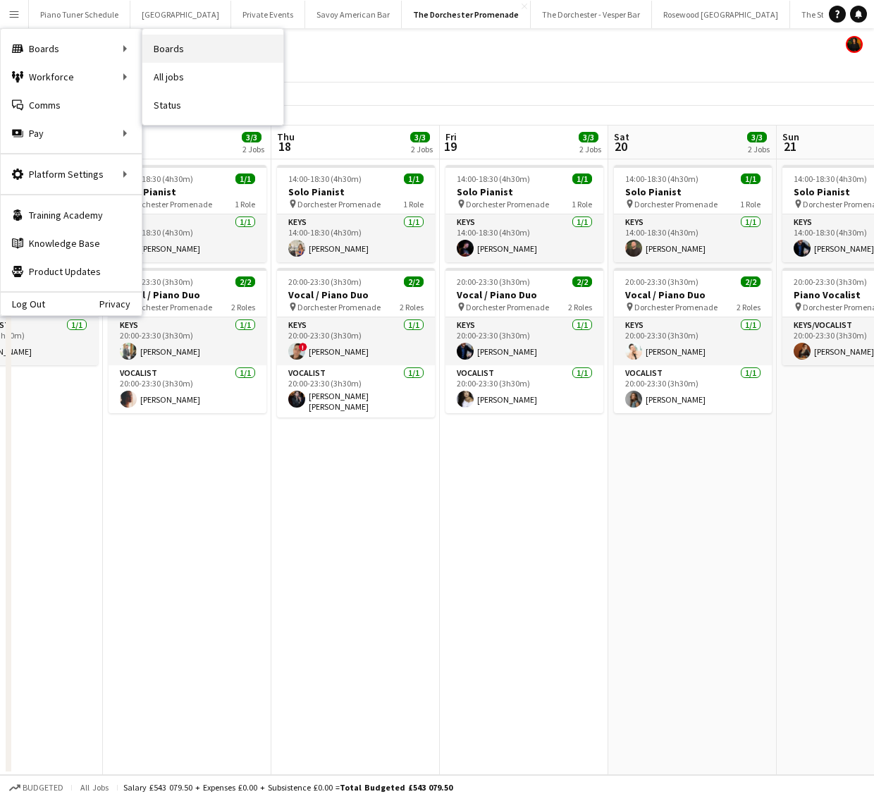
click at [189, 48] on link "Boards" at bounding box center [212, 49] width 141 height 28
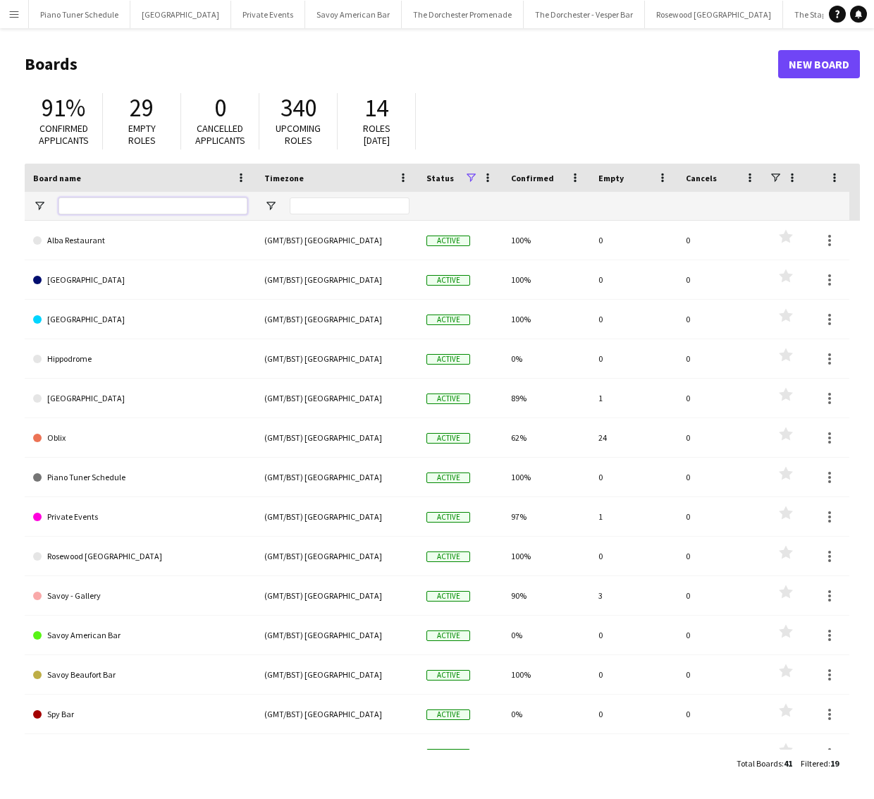
click at [186, 202] on input "Board name Filter Input" at bounding box center [153, 205] width 189 height 17
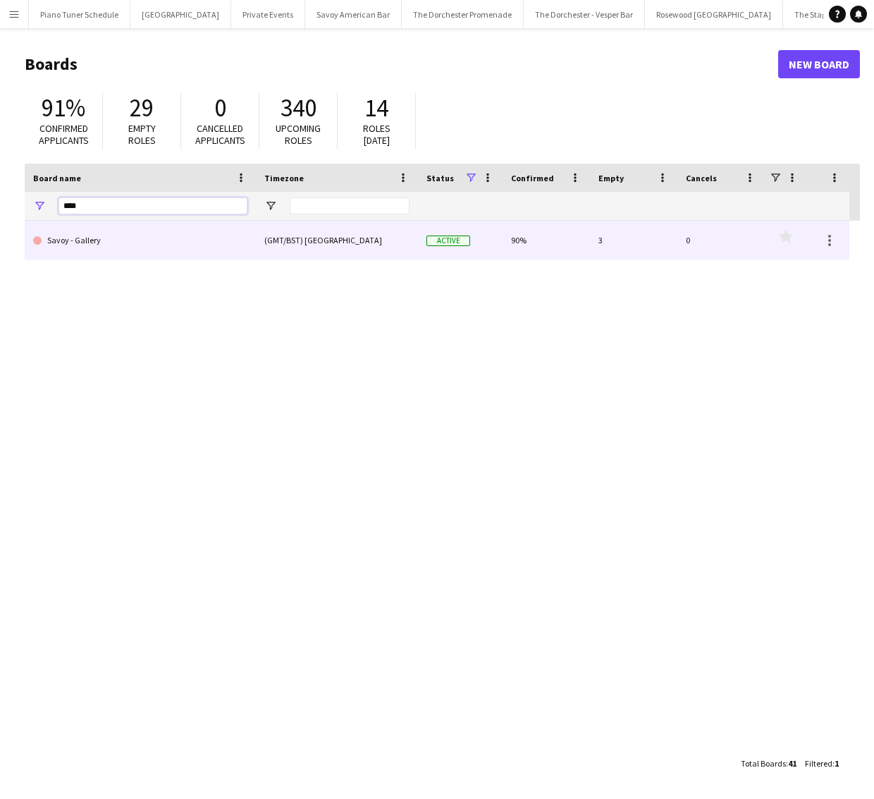
type input "****"
click at [155, 241] on link "Savoy - Gallery" at bounding box center [140, 240] width 214 height 39
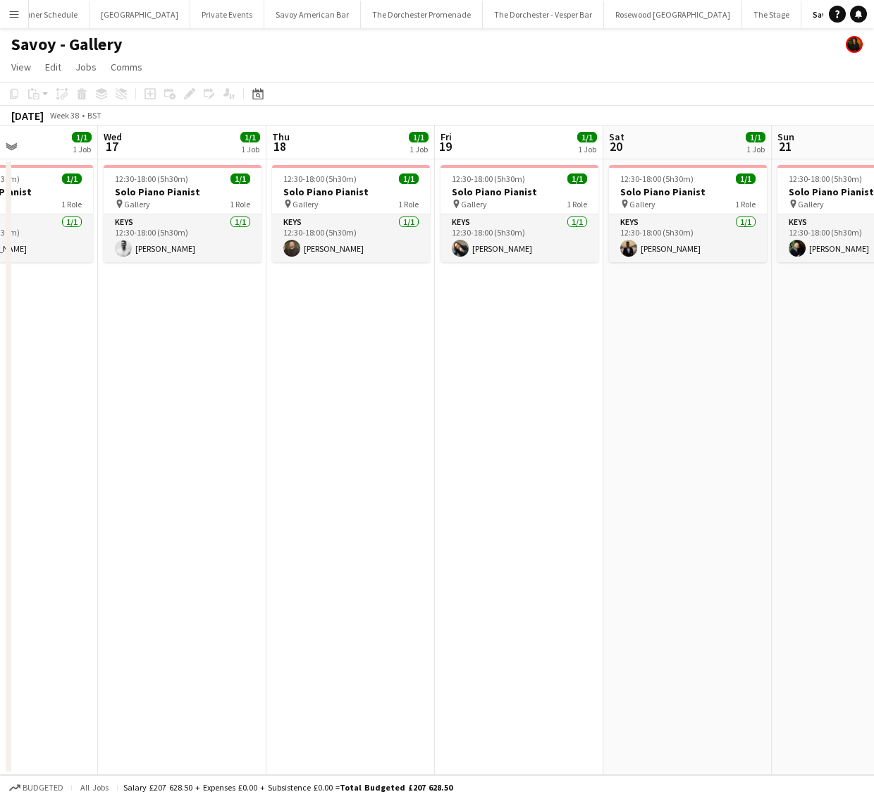
scroll to position [0, 447]
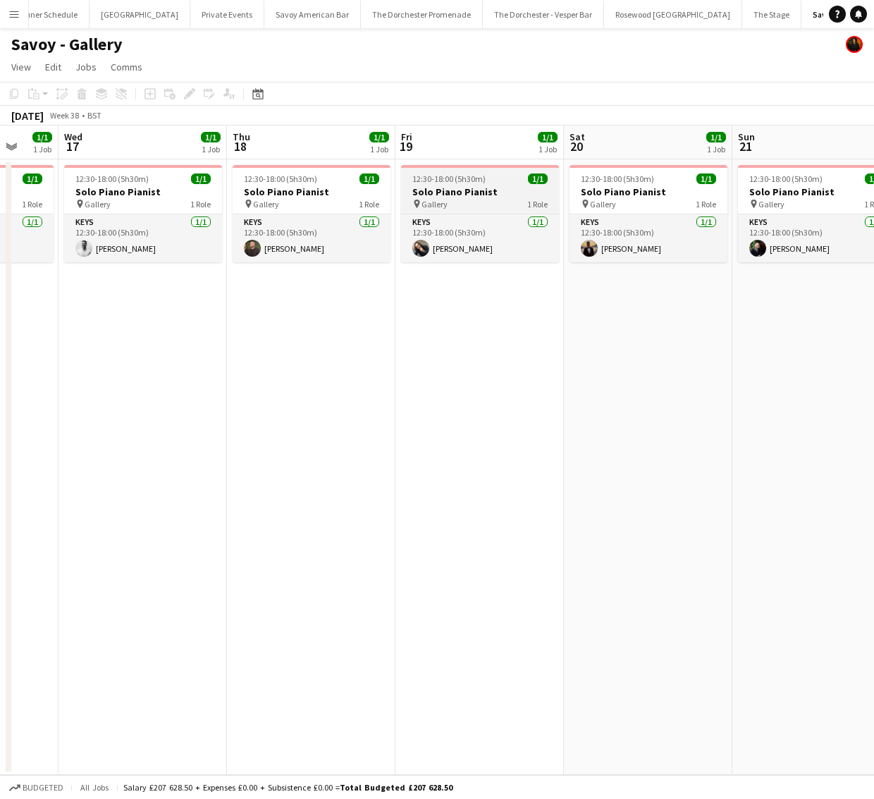
click at [465, 197] on h3 "Solo Piano Pianist" at bounding box center [480, 191] width 158 height 13
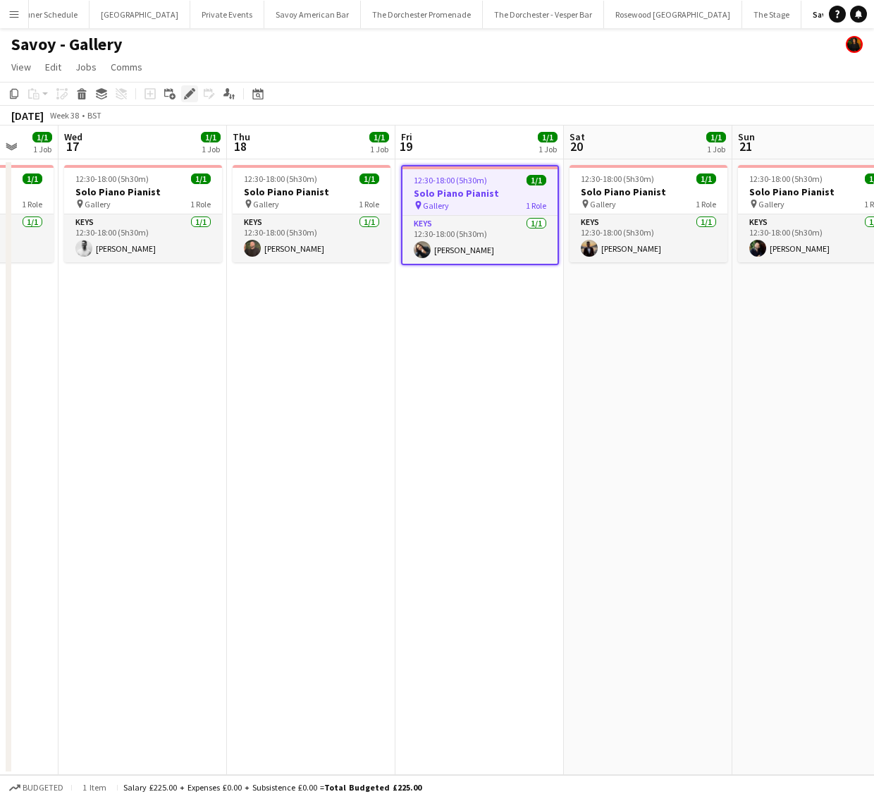
click at [194, 91] on icon at bounding box center [194, 90] width 4 height 4
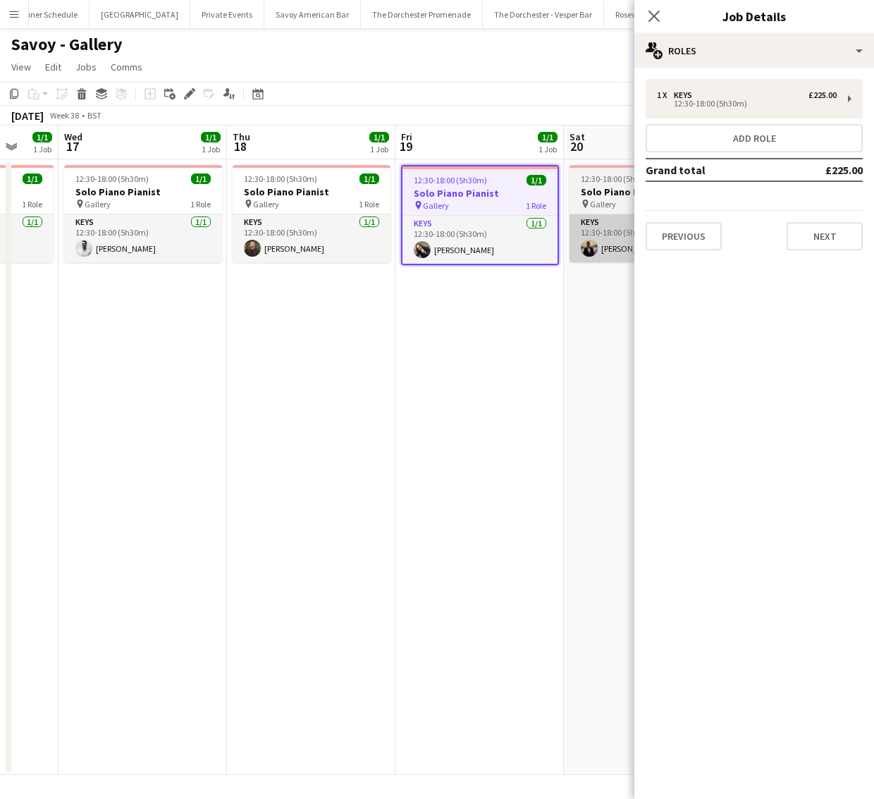
drag, startPoint x: 465, startPoint y: 248, endPoint x: 575, endPoint y: 230, distance: 111.5
click at [466, 248] on app-card-role "Keys [DATE] 12:30-18:00 (5h30m) [PERSON_NAME]" at bounding box center [480, 240] width 155 height 48
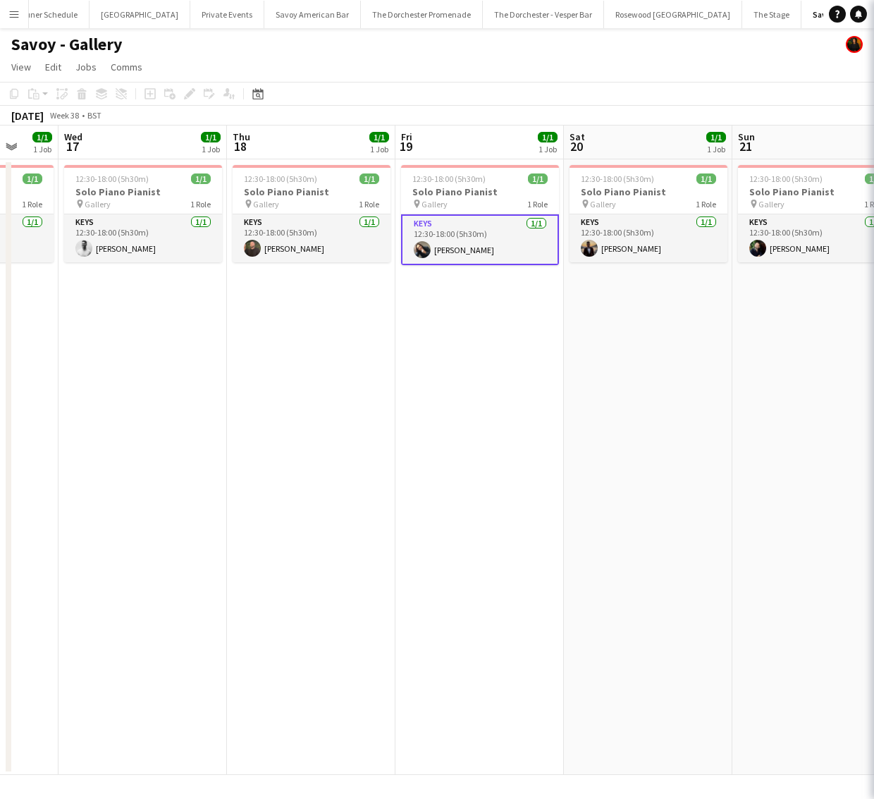
scroll to position [0, 446]
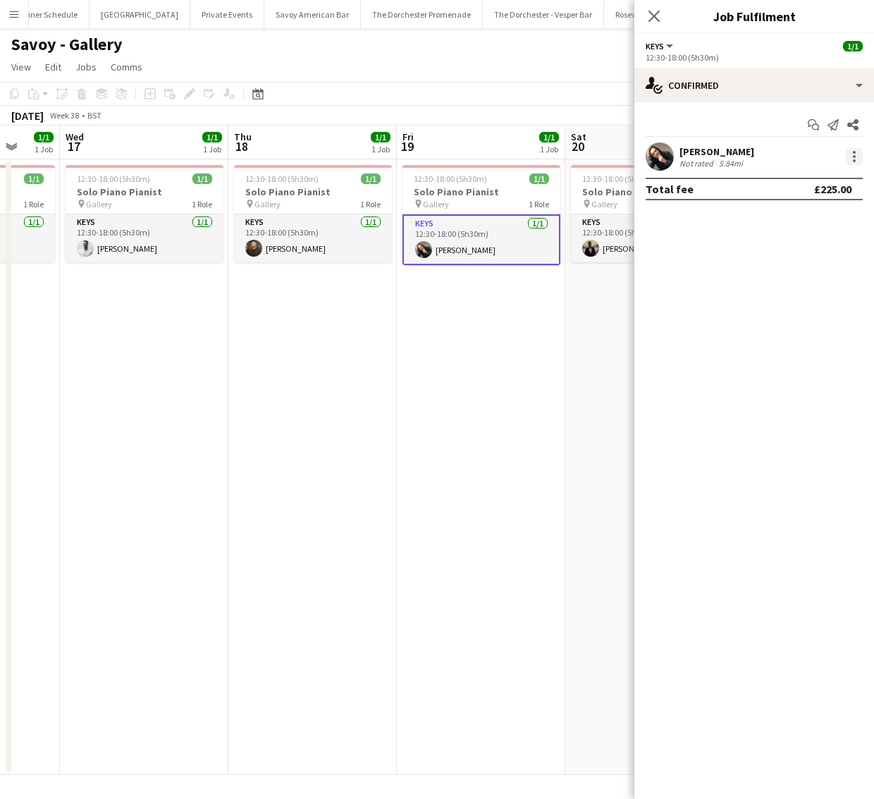
click at [859, 154] on div at bounding box center [854, 156] width 17 height 17
click at [683, 211] on div at bounding box center [437, 399] width 874 height 799
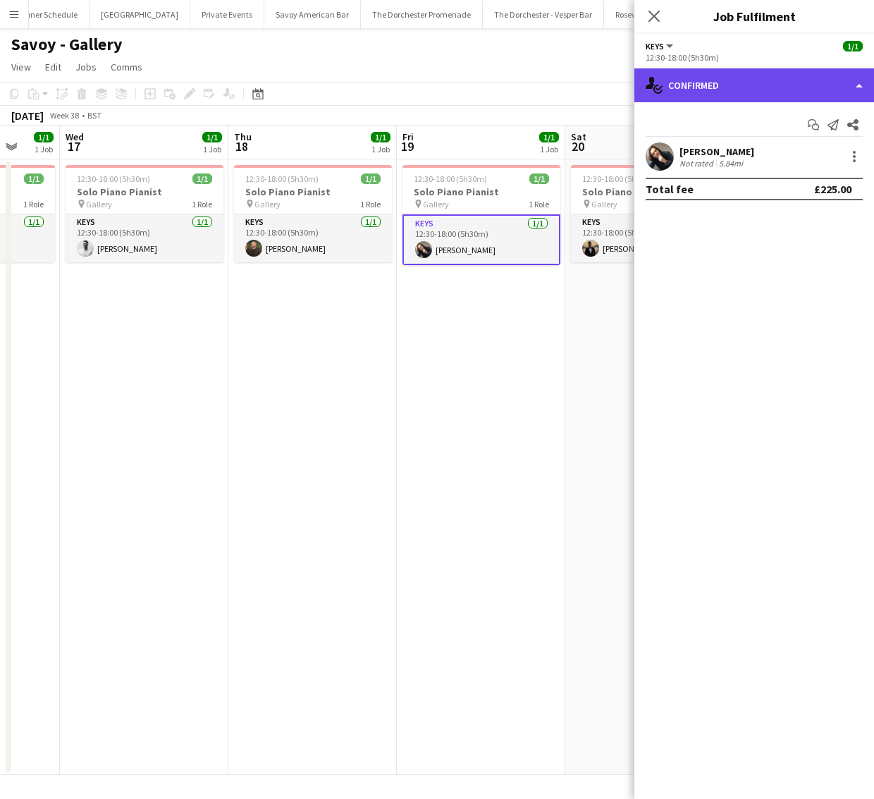
click at [848, 80] on div "single-neutral-actions-check-2 Confirmed" at bounding box center [755, 85] width 240 height 34
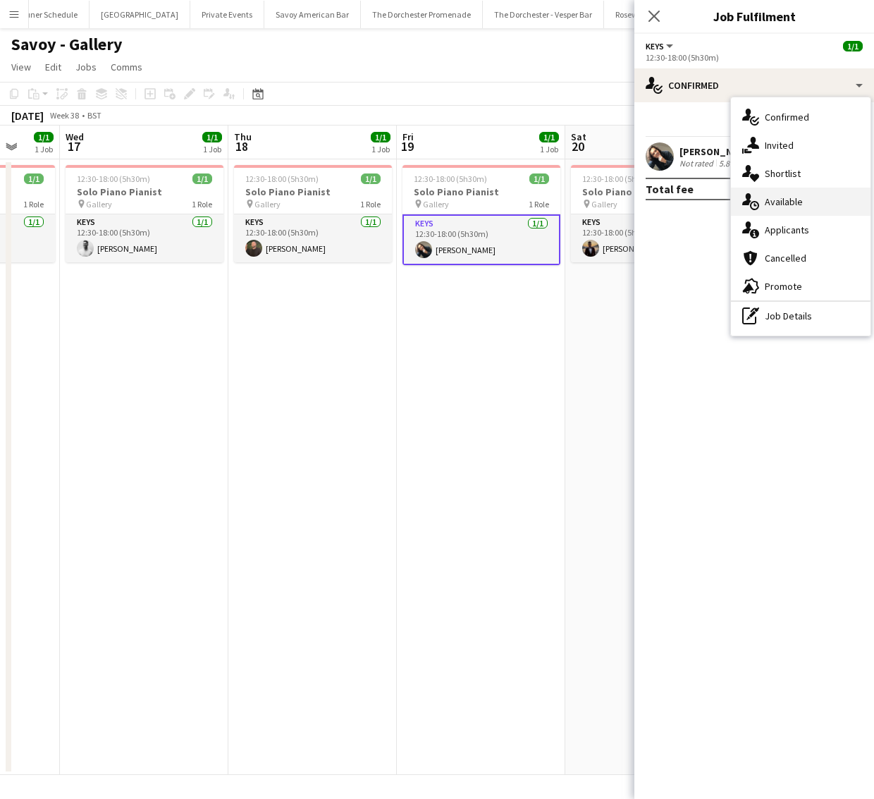
click at [807, 193] on div "single-neutral-actions-upload Available" at bounding box center [801, 202] width 140 height 28
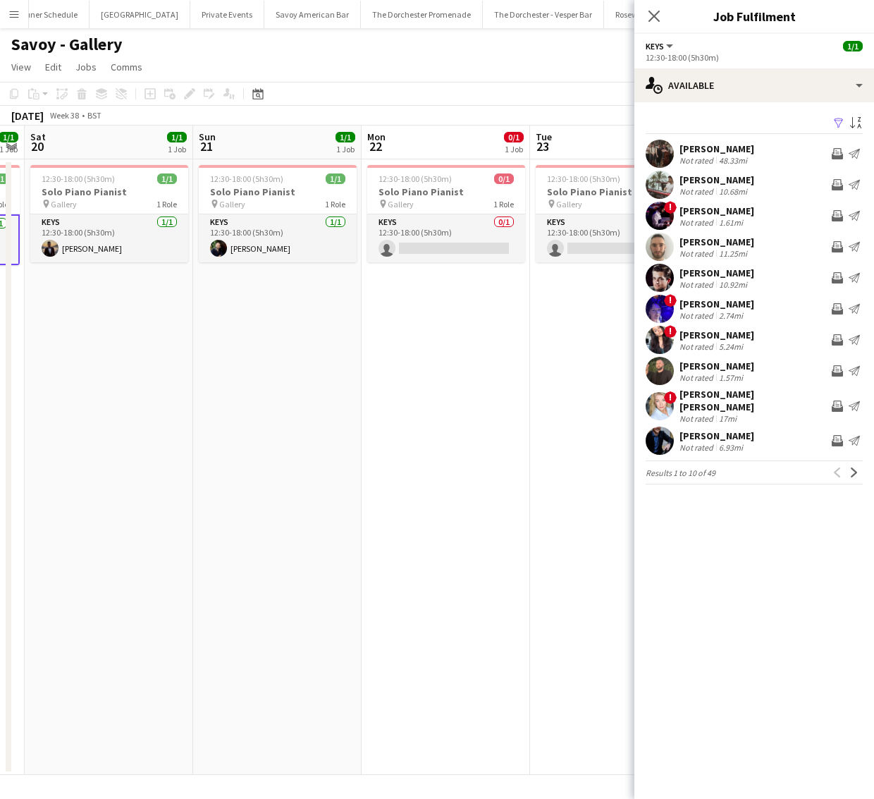
scroll to position [0, 304]
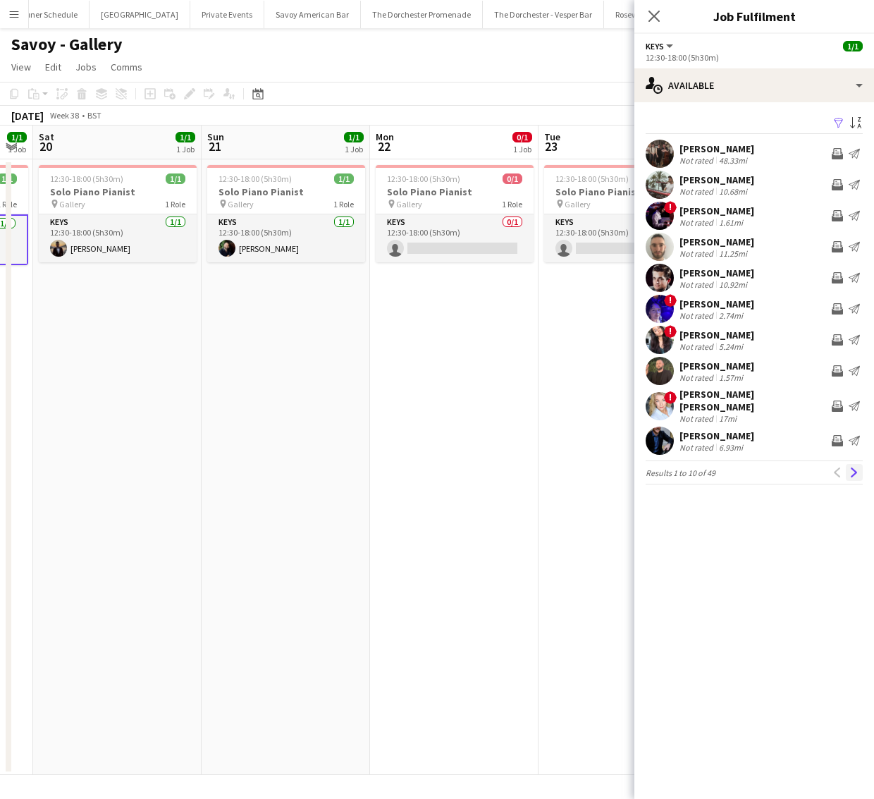
click at [855, 468] on app-icon "Next" at bounding box center [855, 473] width 10 height 10
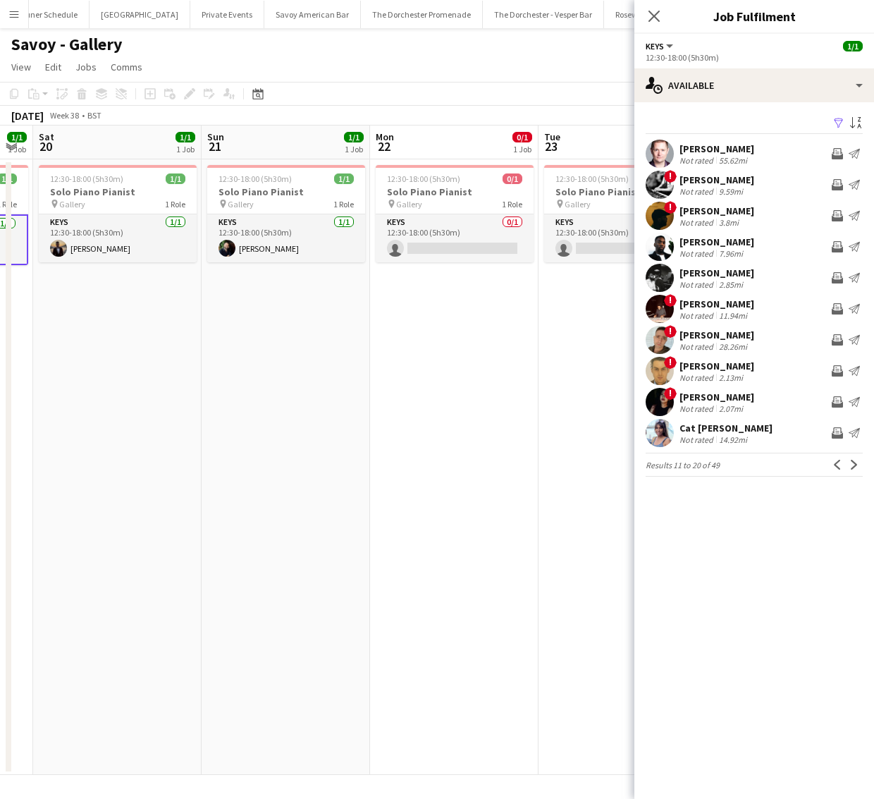
click at [855, 465] on app-icon "Next" at bounding box center [855, 465] width 10 height 10
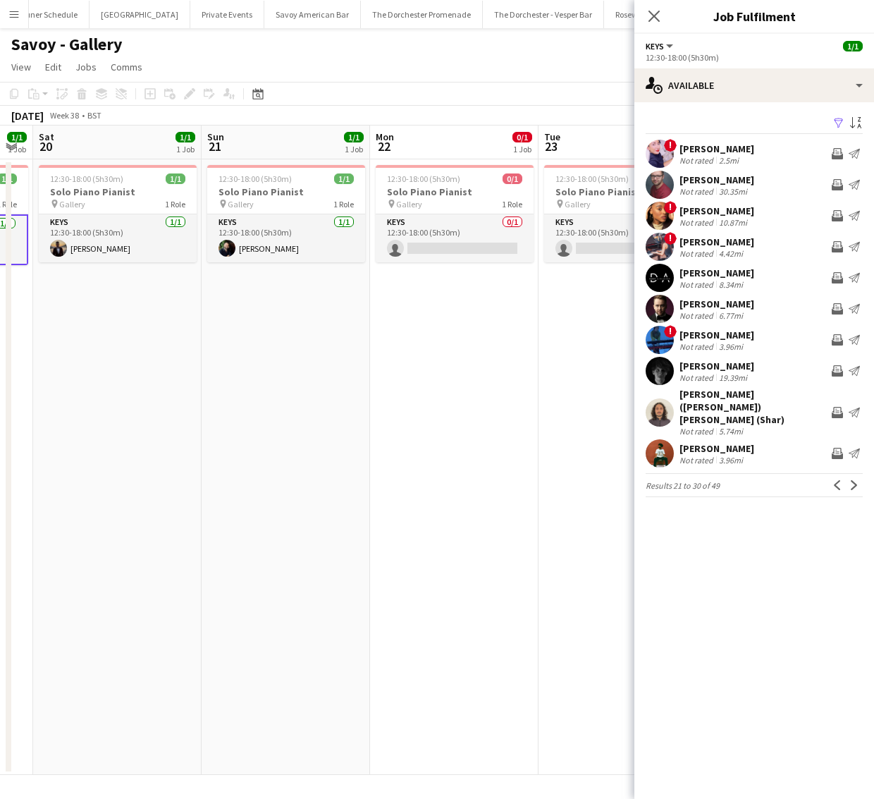
click at [855, 477] on button "Next" at bounding box center [854, 485] width 17 height 17
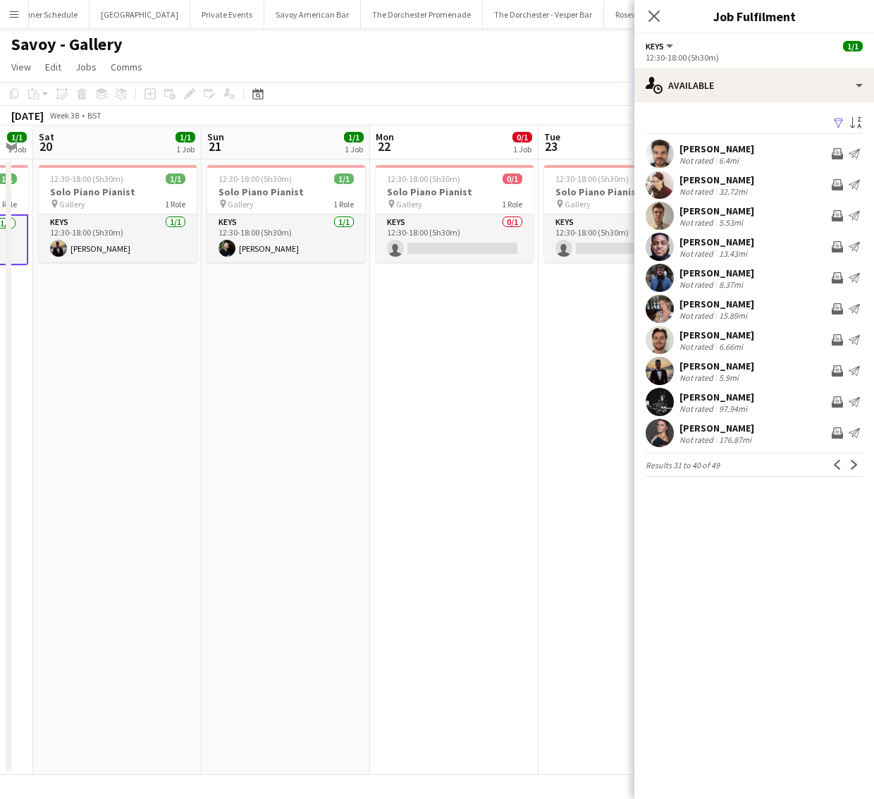
click at [855, 465] on app-icon "Next" at bounding box center [855, 465] width 10 height 10
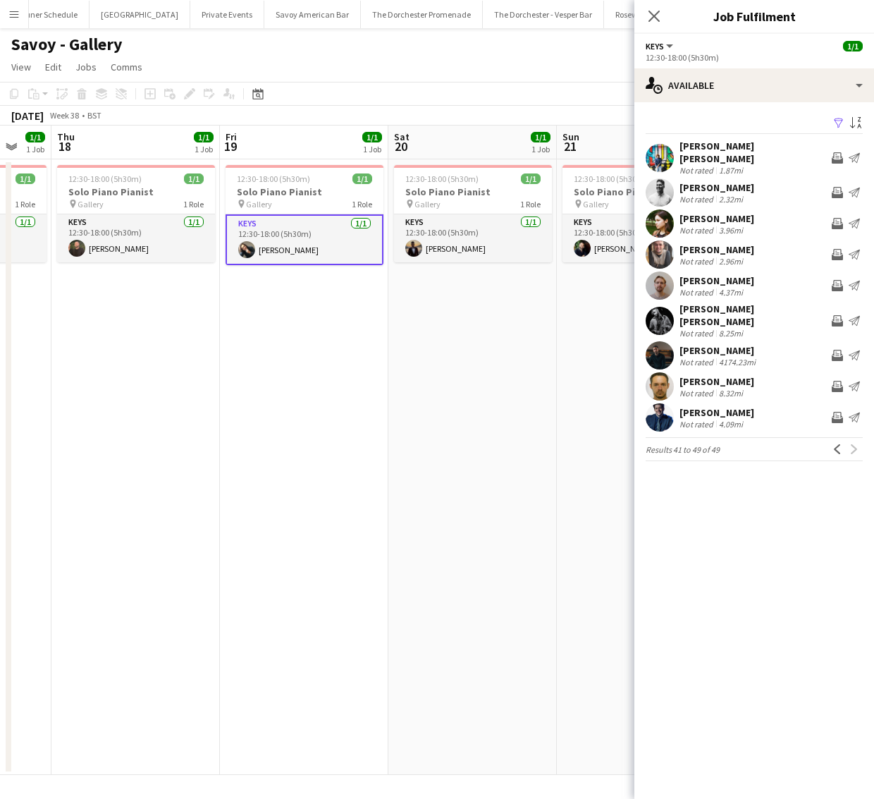
scroll to position [0, 463]
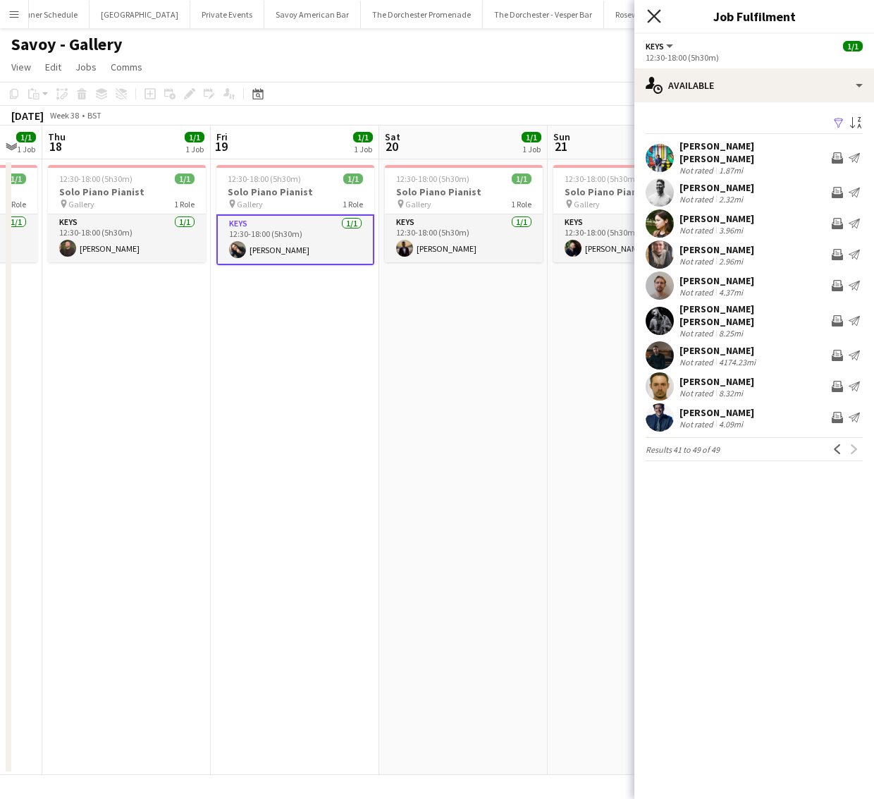
click at [653, 13] on icon "Close pop-in" at bounding box center [653, 15] width 13 height 13
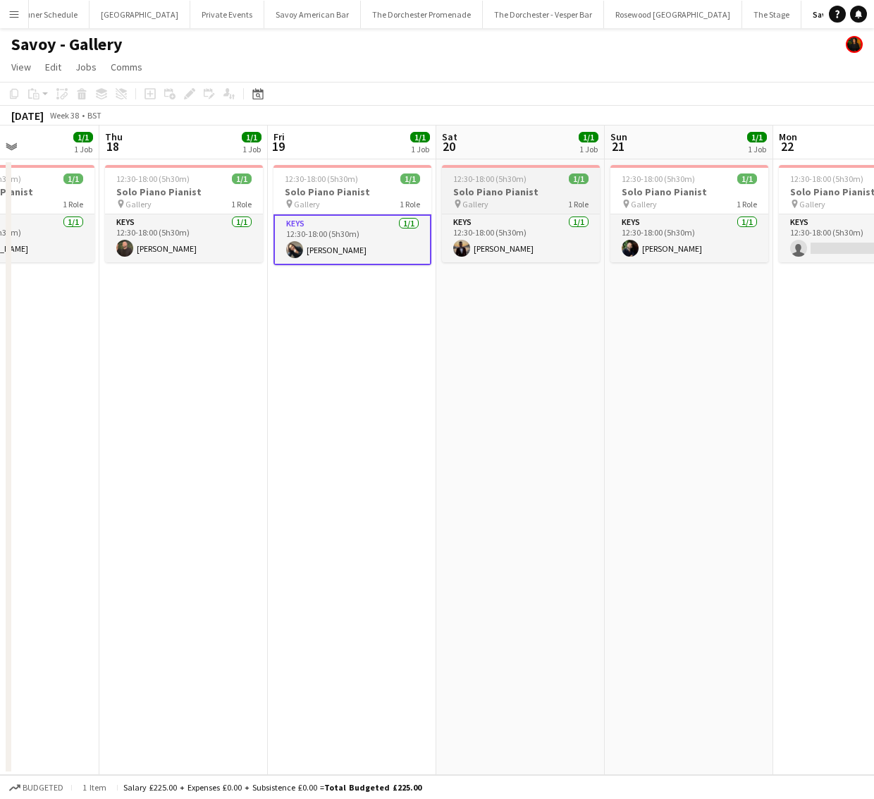
scroll to position [0, 403]
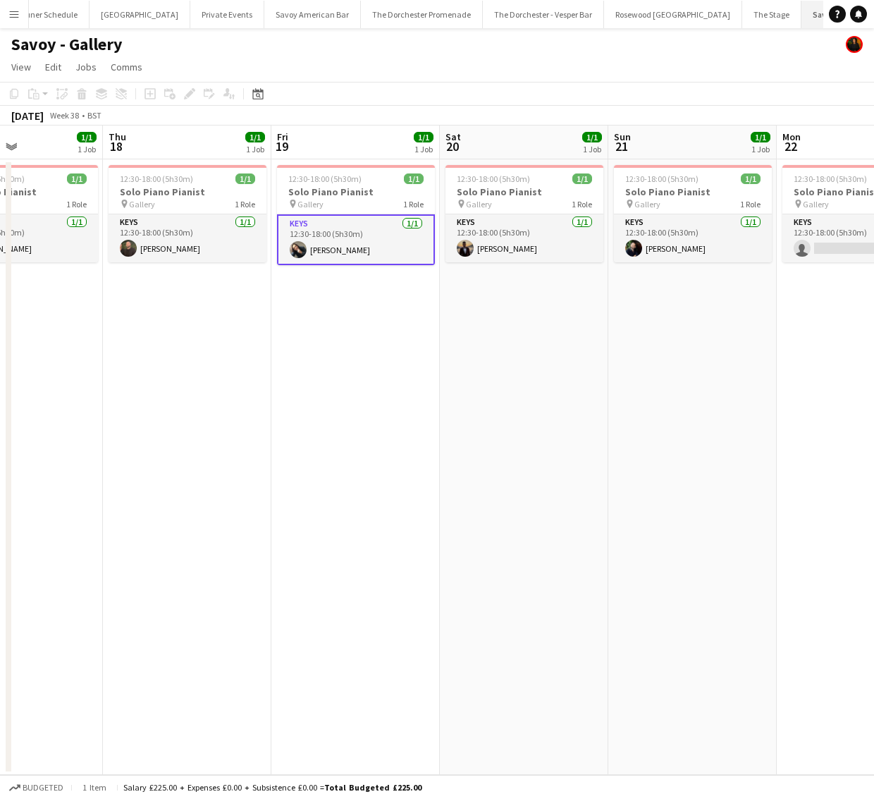
click at [870, 6] on app-icon "Close" at bounding box center [873, 7] width 6 height 6
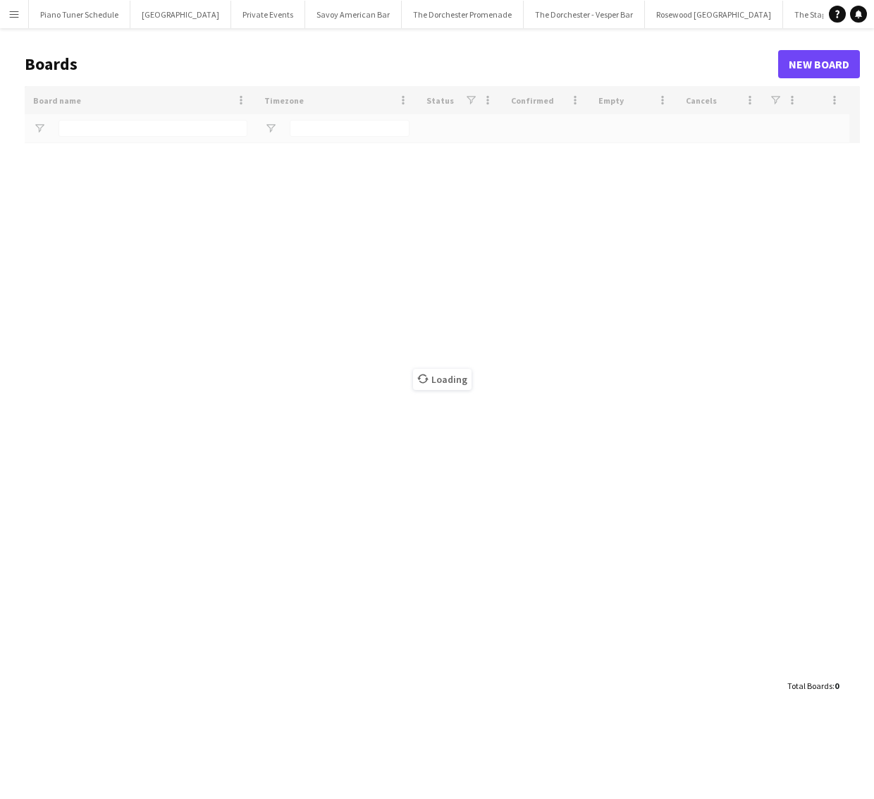
type input "****"
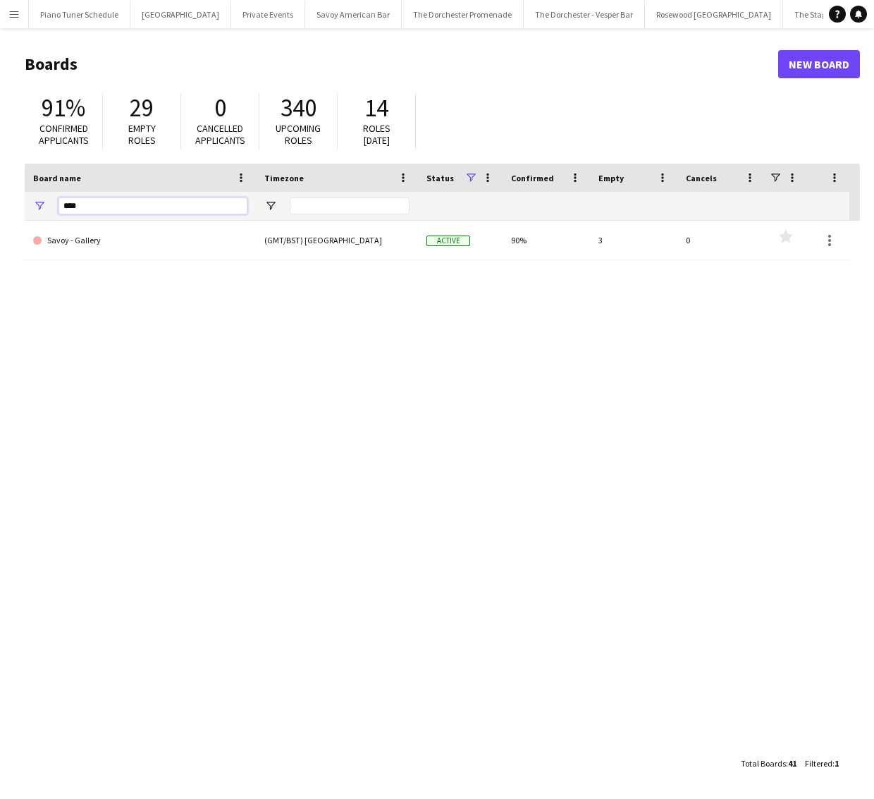
drag, startPoint x: 139, startPoint y: 207, endPoint x: 39, endPoint y: 205, distance: 99.5
click at [39, 205] on div "****" at bounding box center [140, 206] width 231 height 28
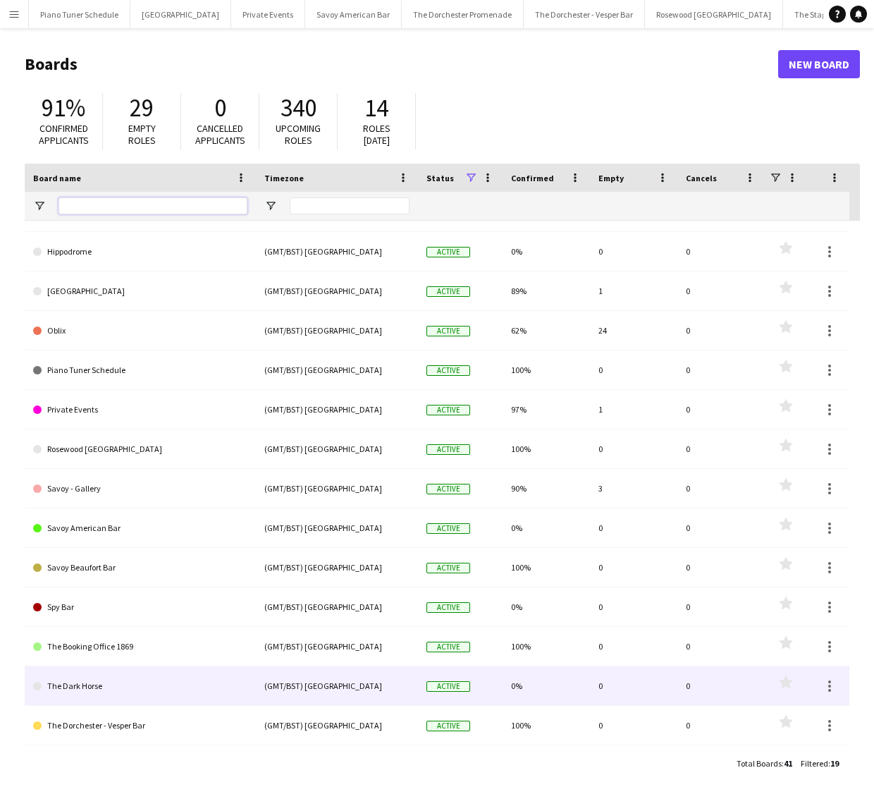
scroll to position [110, 0]
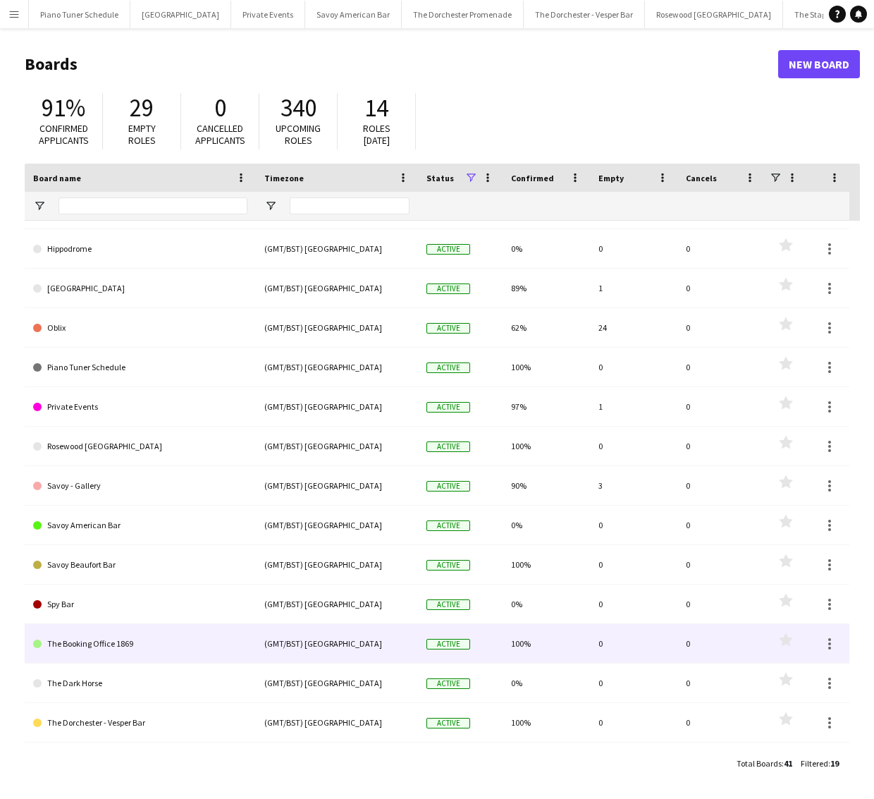
click at [221, 651] on link "The Booking Office 1869" at bounding box center [140, 643] width 214 height 39
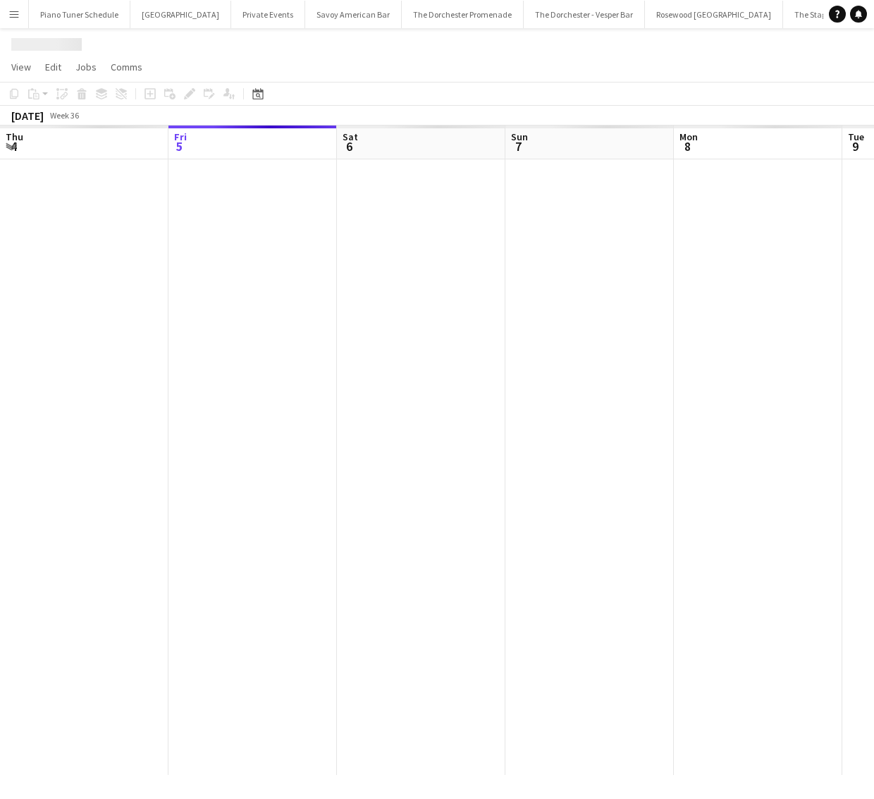
scroll to position [0, 75]
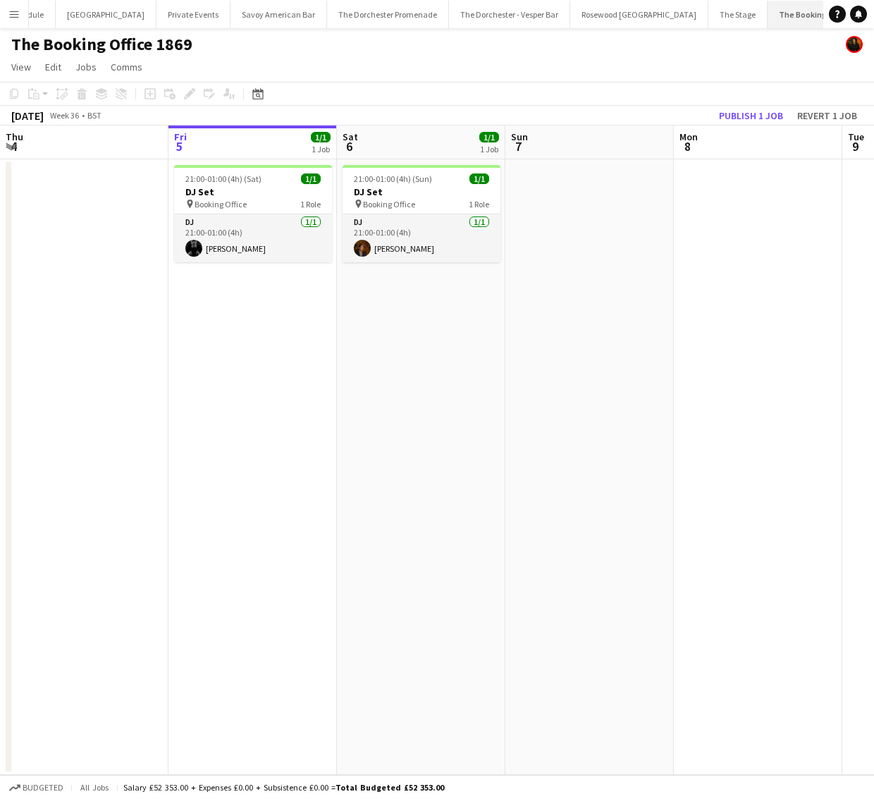
click at [872, 7] on app-icon "Close" at bounding box center [875, 7] width 6 height 6
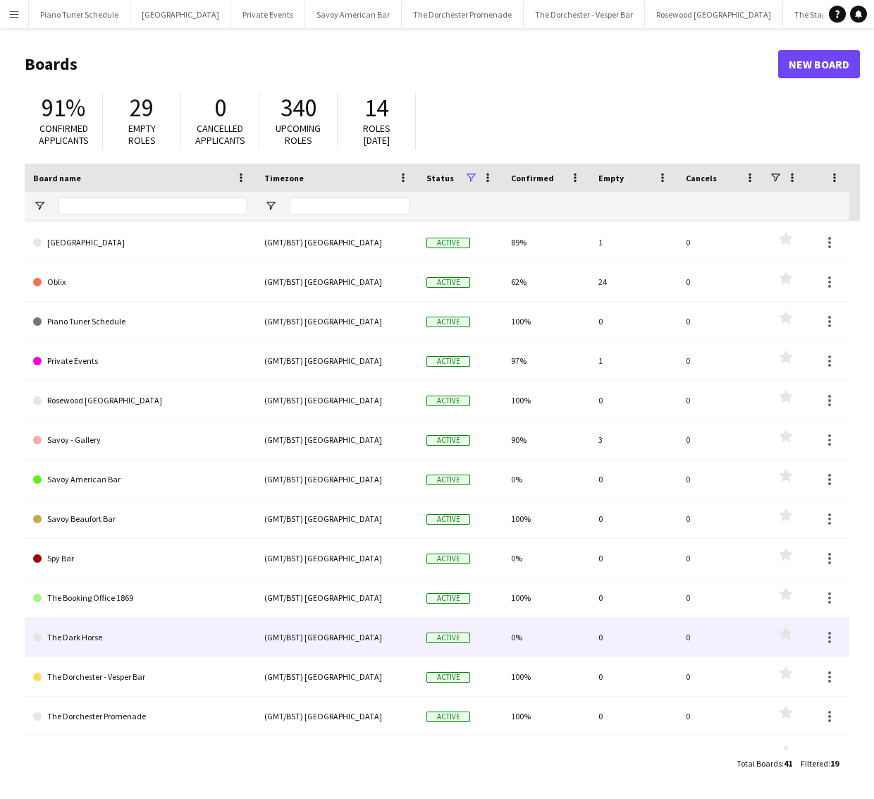
scroll to position [221, 0]
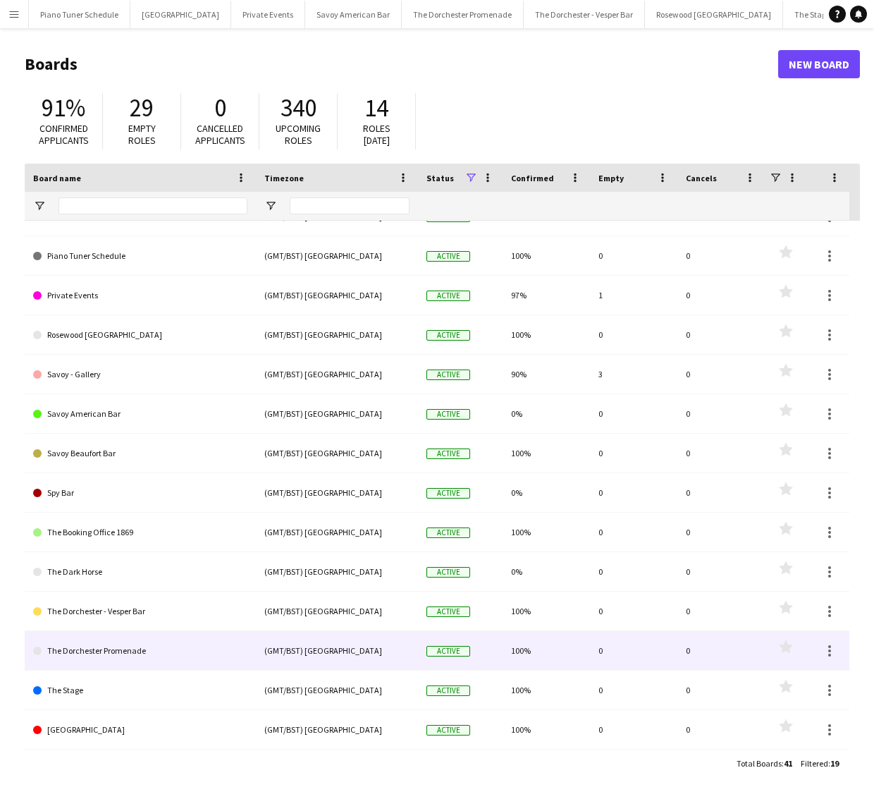
click at [209, 659] on link "The Dorchester Promenade" at bounding box center [140, 650] width 214 height 39
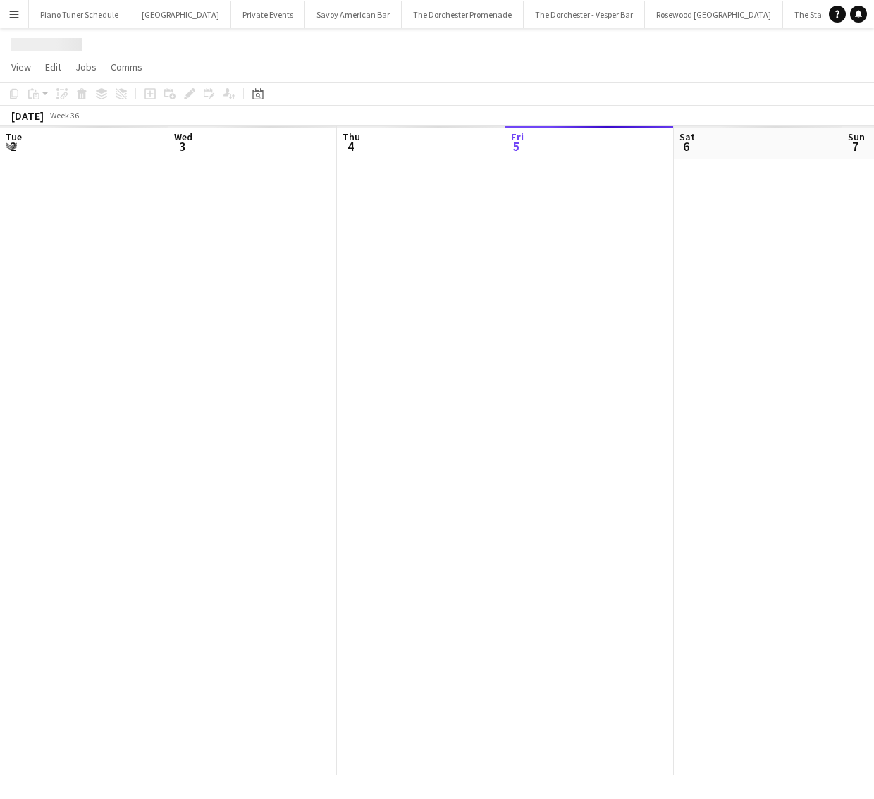
scroll to position [0, 337]
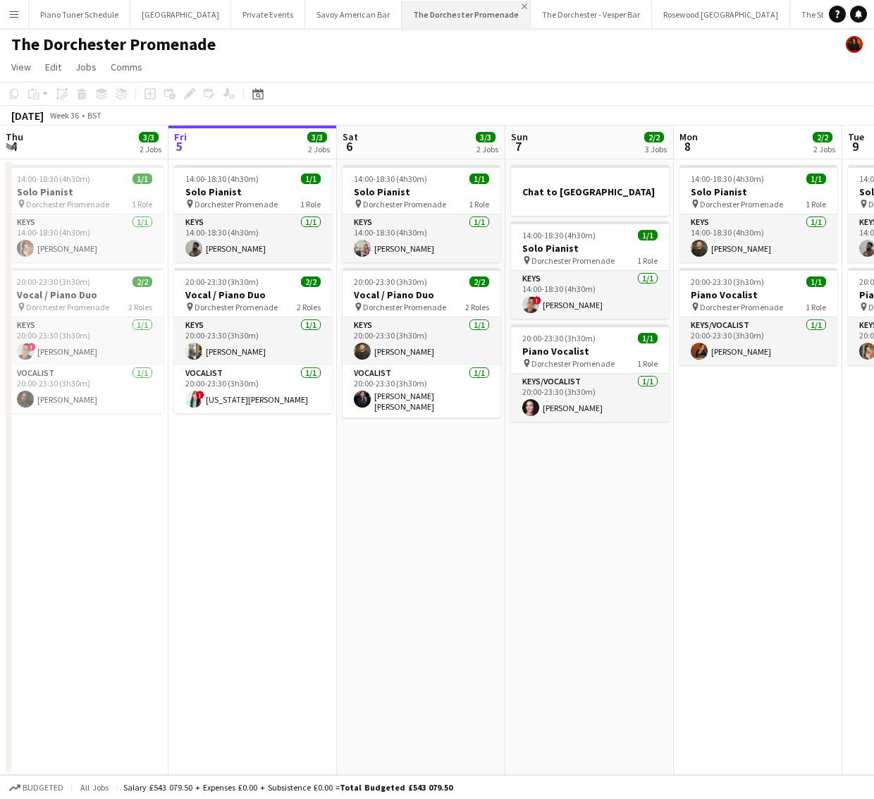
click at [522, 6] on app-icon "Close" at bounding box center [525, 7] width 6 height 6
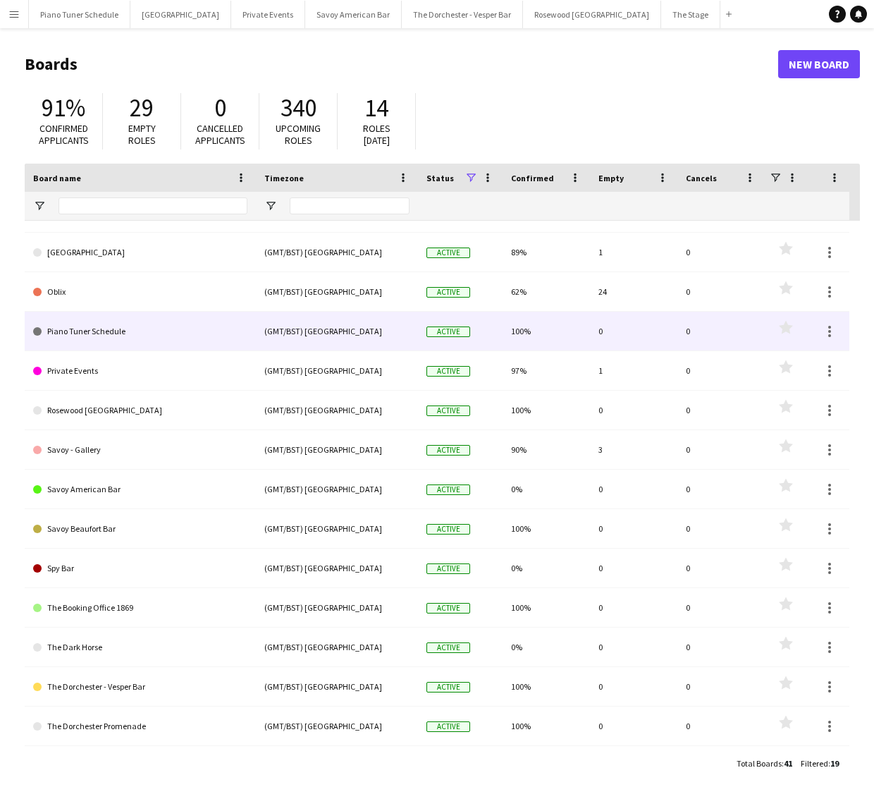
scroll to position [221, 0]
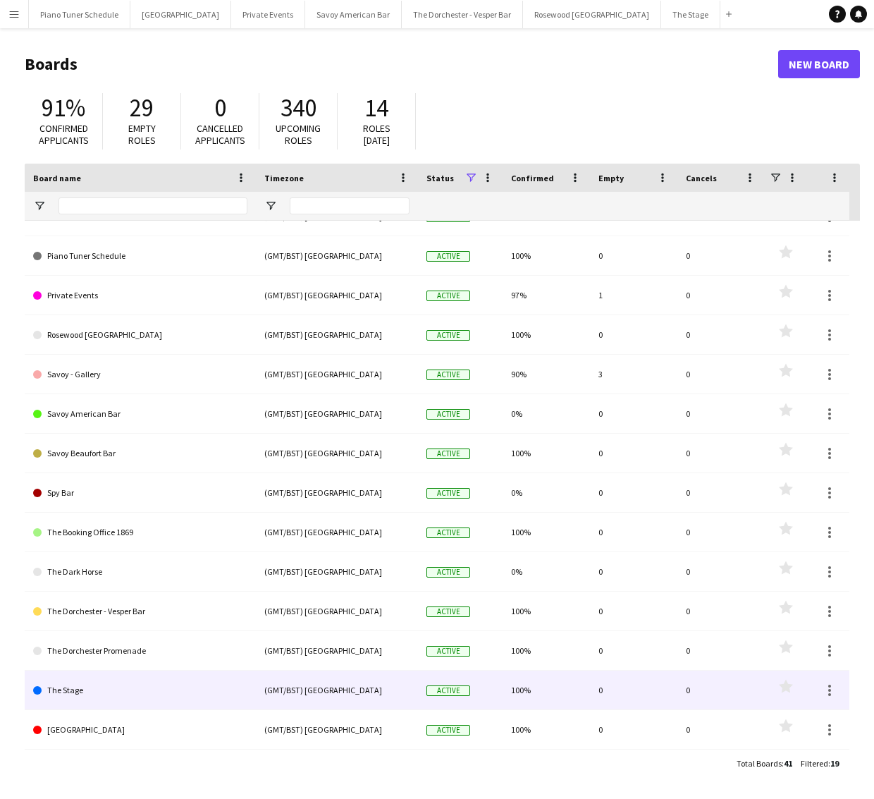
click at [138, 677] on link "The Stage" at bounding box center [140, 690] width 214 height 39
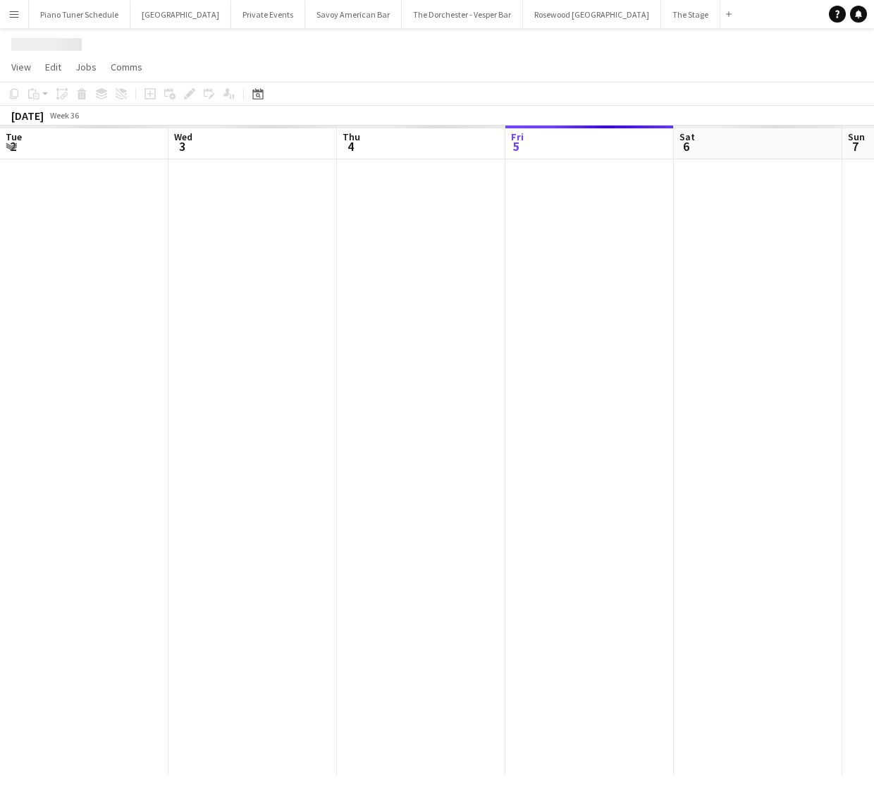
scroll to position [0, 337]
